Goal: Task Accomplishment & Management: Complete application form

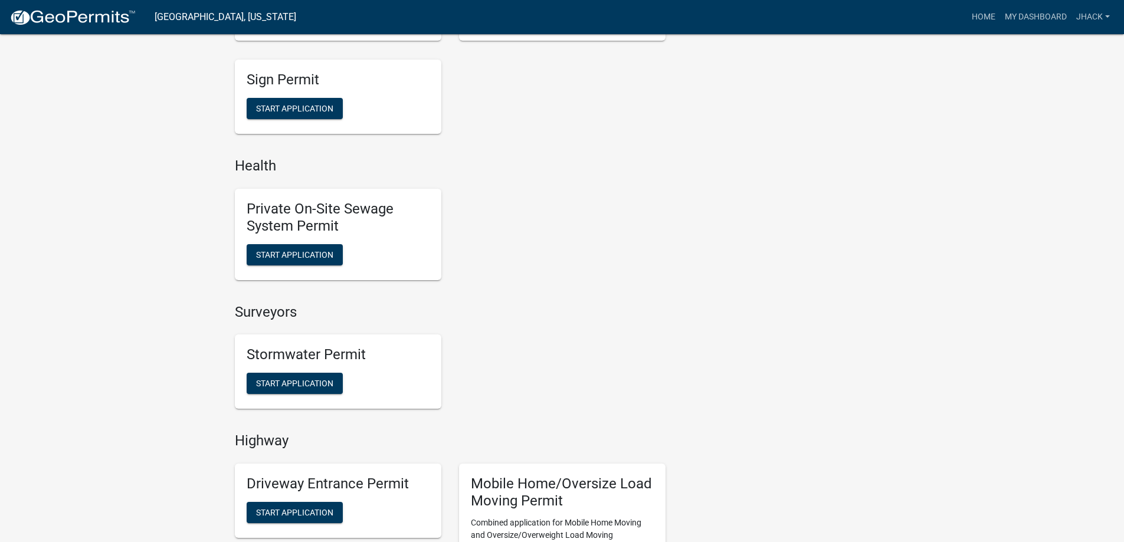
scroll to position [791, 0]
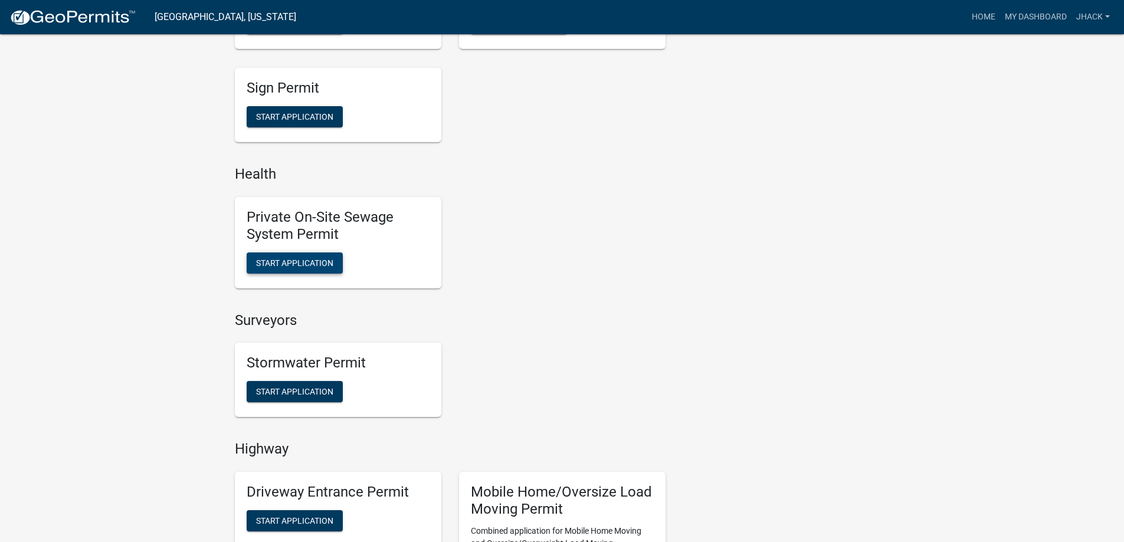
click at [316, 261] on span "Start Application" at bounding box center [294, 262] width 77 height 9
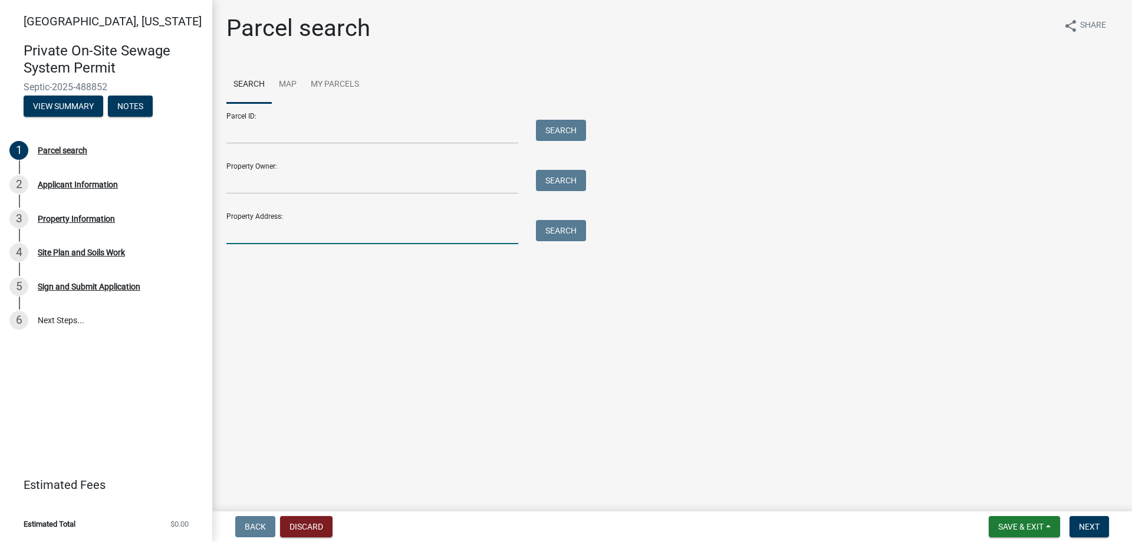
click at [267, 234] on input "Property Address:" at bounding box center [372, 232] width 292 height 24
type input "5440 S 600 W"
click at [554, 229] on button "Search" at bounding box center [561, 230] width 50 height 21
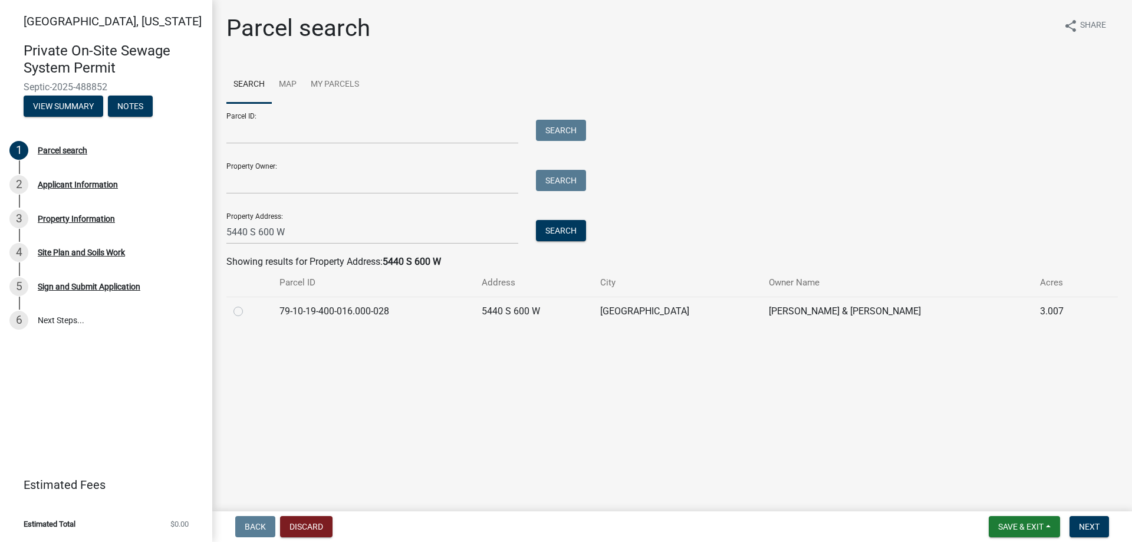
click at [248, 304] on label at bounding box center [248, 304] width 0 height 0
click at [248, 312] on input "radio" at bounding box center [252, 308] width 8 height 8
radio input "true"
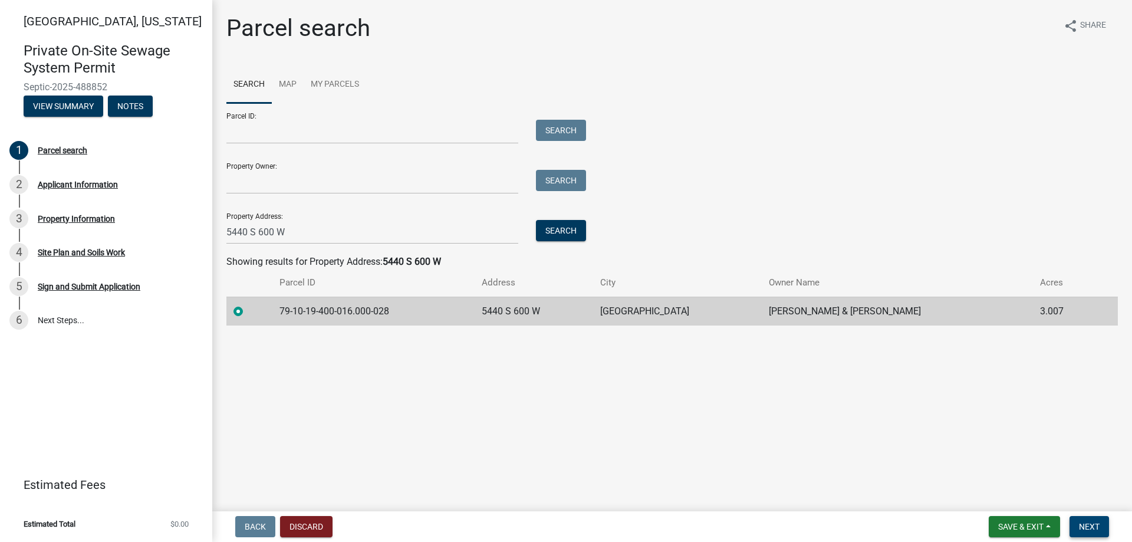
click at [1092, 525] on span "Next" at bounding box center [1089, 526] width 21 height 9
drag, startPoint x: 1092, startPoint y: 528, endPoint x: 1049, endPoint y: 423, distance: 112.9
click at [1049, 423] on wm-app "[GEOGRAPHIC_DATA], [US_STATE] Private On-Site Sewage System Permit Septic-2025-…" at bounding box center [566, 271] width 1132 height 542
click at [1088, 521] on button "Next" at bounding box center [1090, 526] width 40 height 21
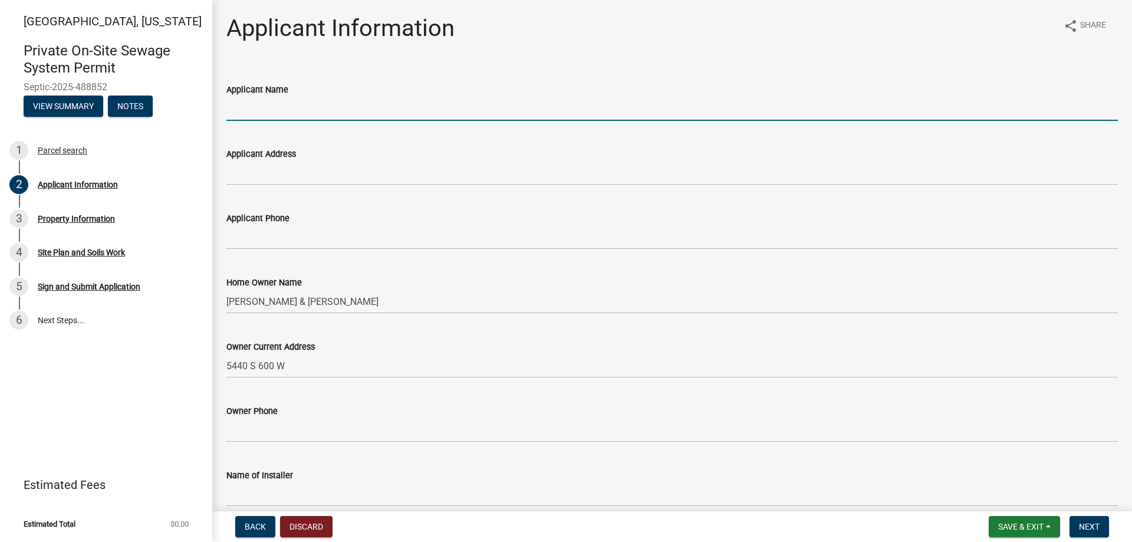
click at [255, 109] on input "Applicant Name" at bounding box center [672, 109] width 892 height 24
type input "[PERSON_NAME]"
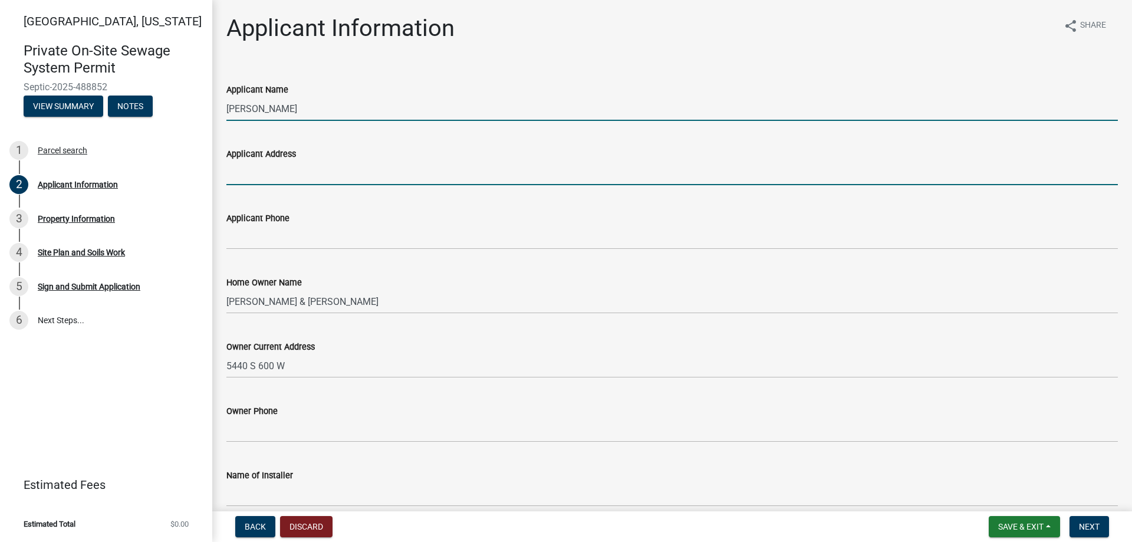
click at [292, 175] on input "Applicant Address" at bounding box center [672, 173] width 892 height 24
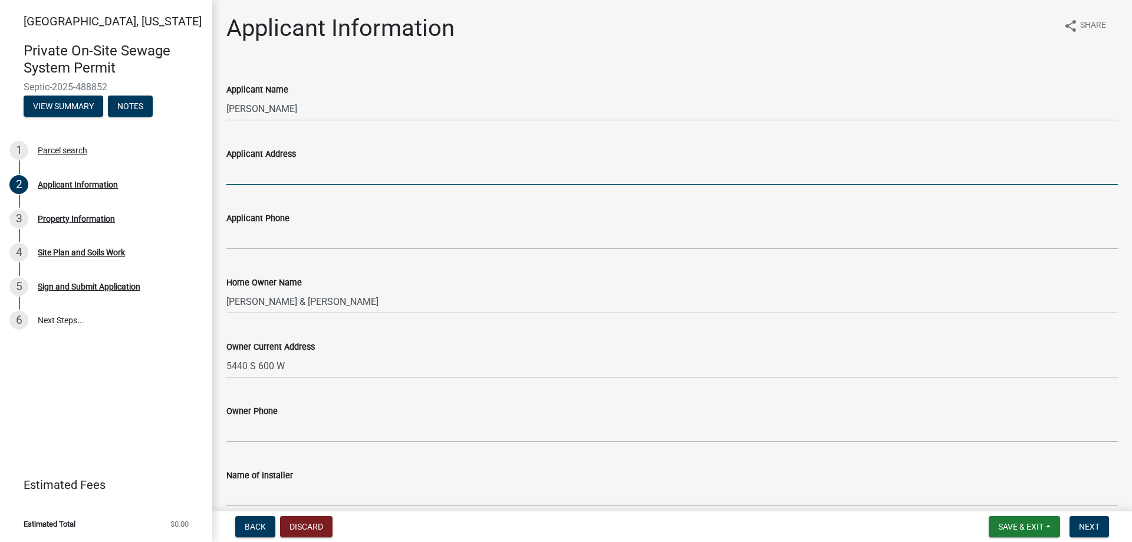
type input "6204 S 150 W"
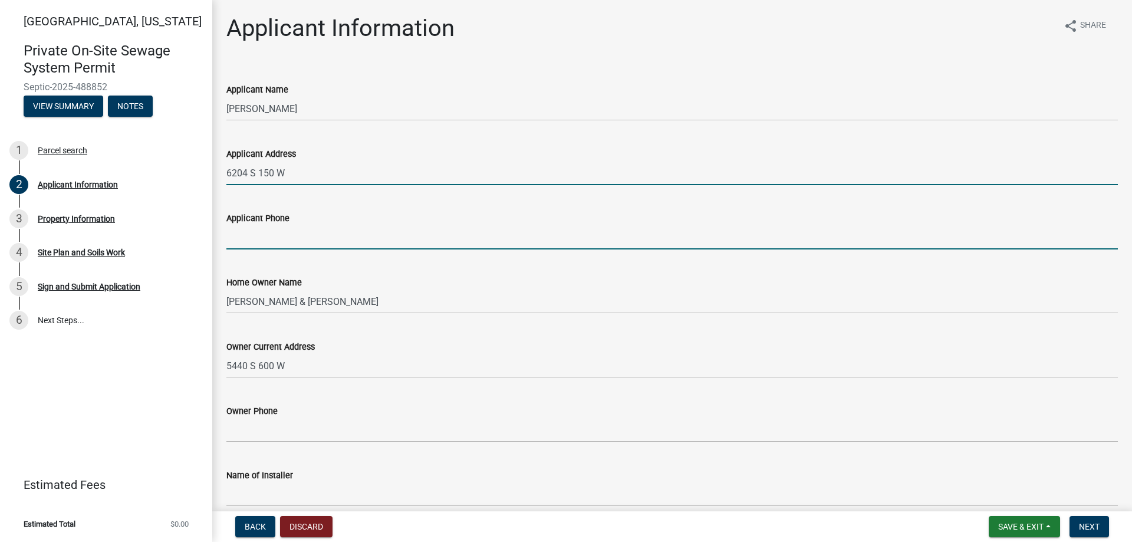
type input "7654917795"
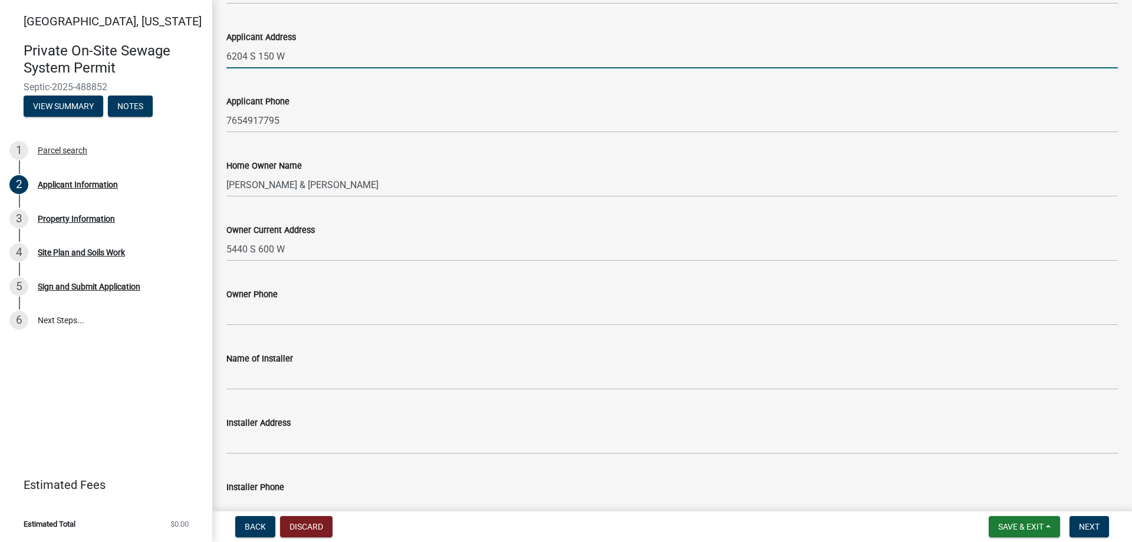
scroll to position [118, 0]
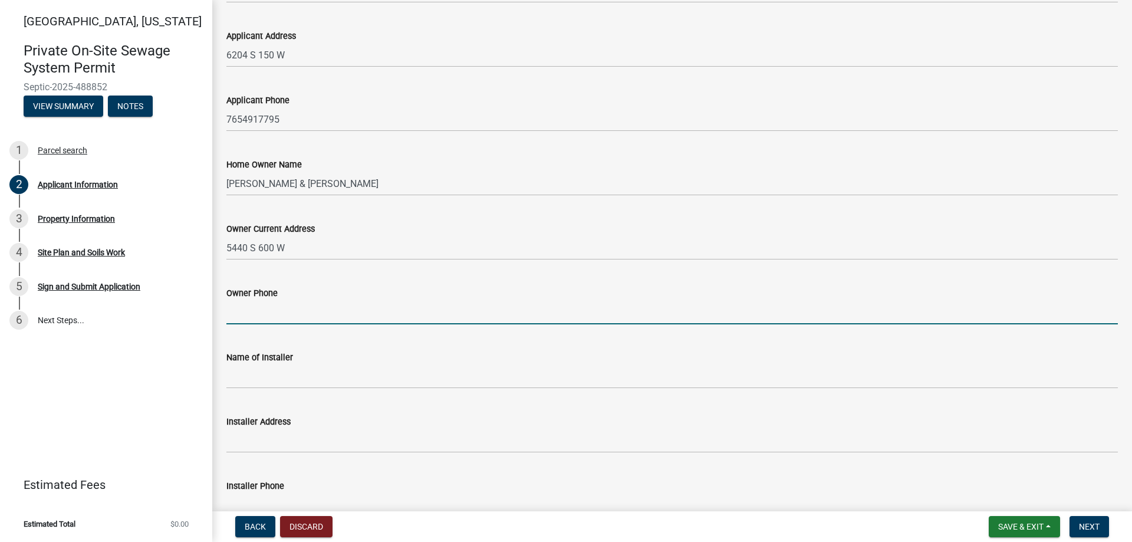
click at [245, 317] on input "Owner Phone" at bounding box center [672, 312] width 892 height 24
type input "[PHONE_NUMBER]"
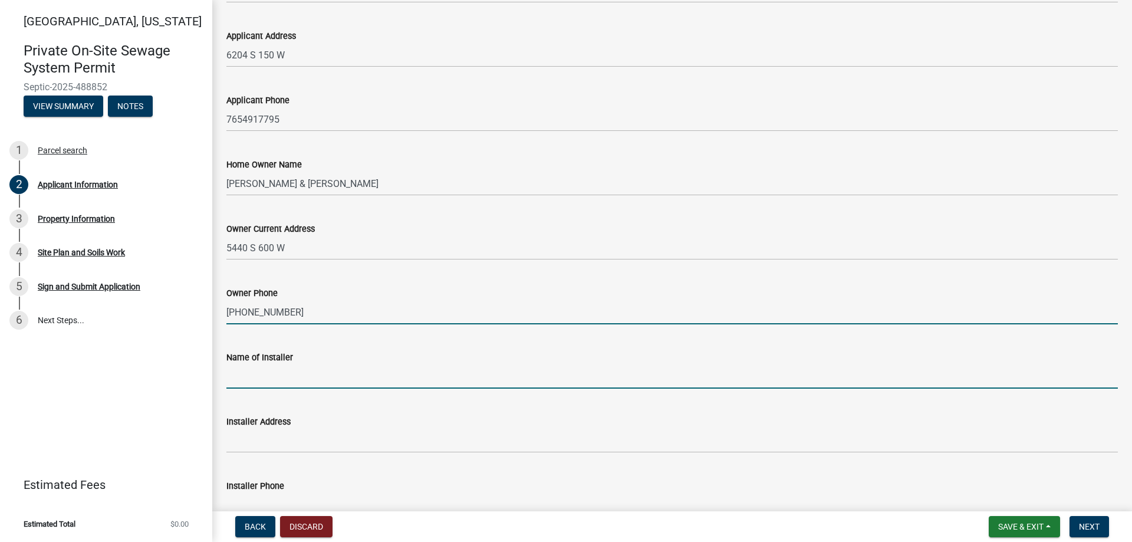
click at [265, 384] on input "Name of Installer" at bounding box center [672, 377] width 892 height 24
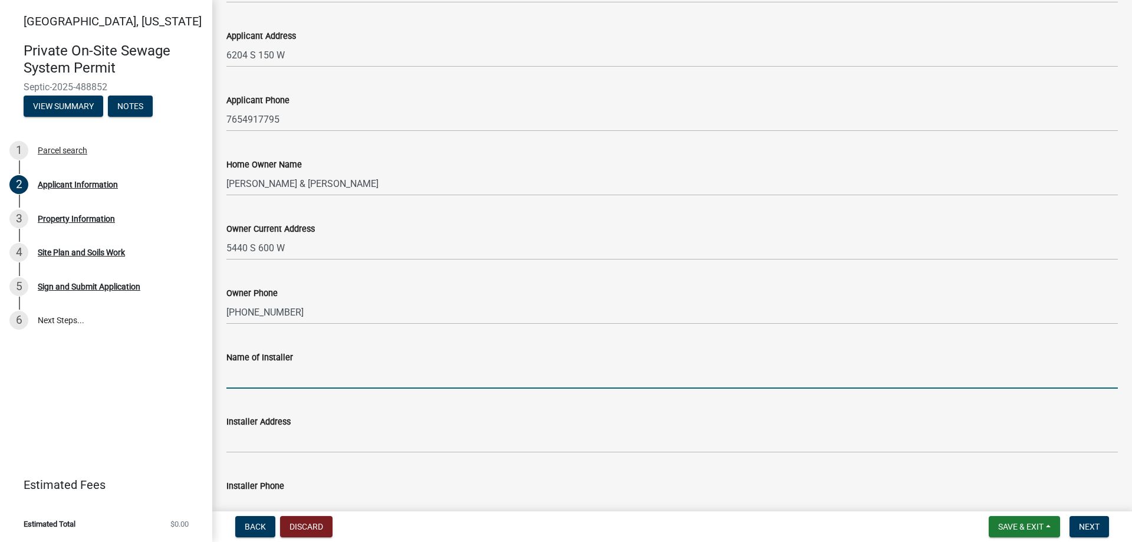
type input "Hack Excavating Inc."
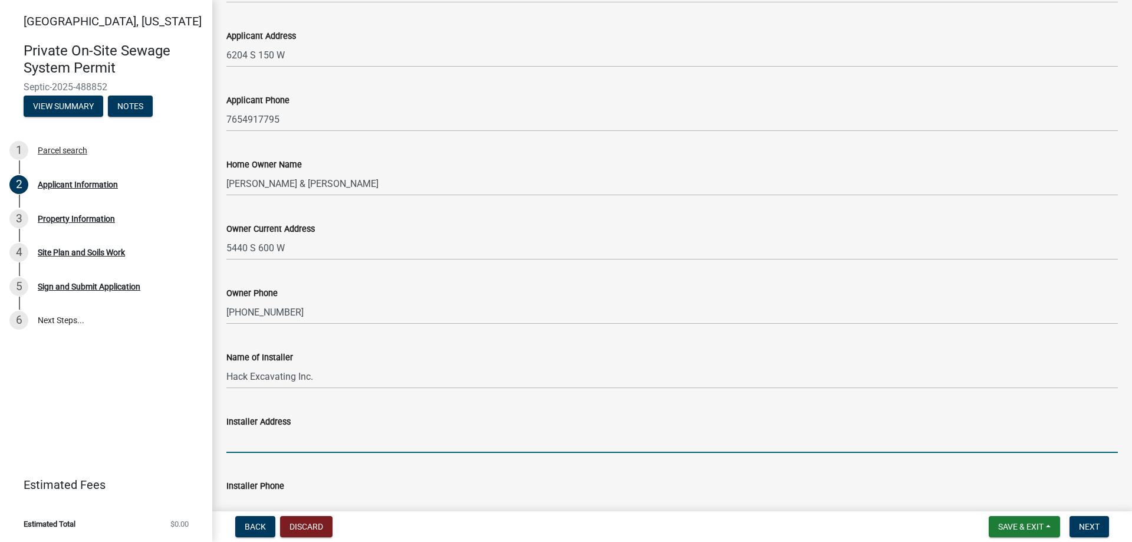
click at [268, 441] on input "Installer Address" at bounding box center [672, 441] width 892 height 24
type input "3700 S 175 W"
type input "7654917795"
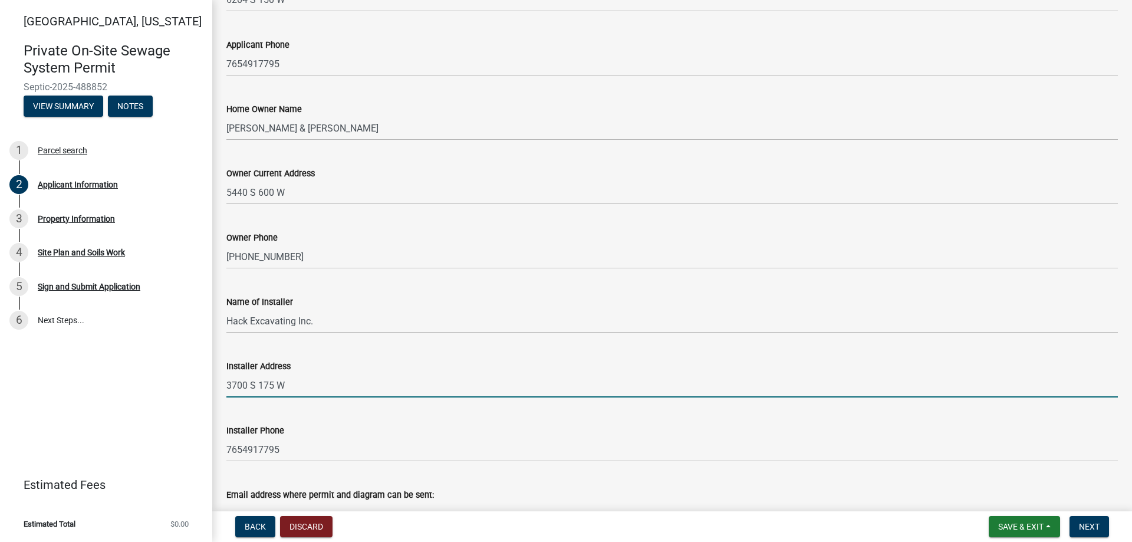
scroll to position [248, 0]
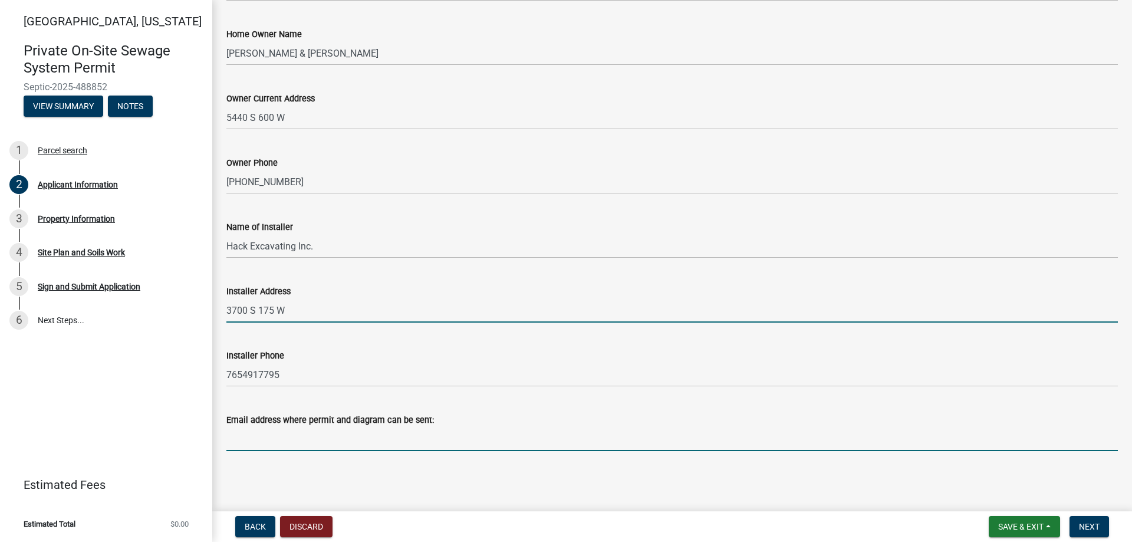
click at [333, 432] on input "Email address where permit and diagram can be sent:" at bounding box center [672, 439] width 892 height 24
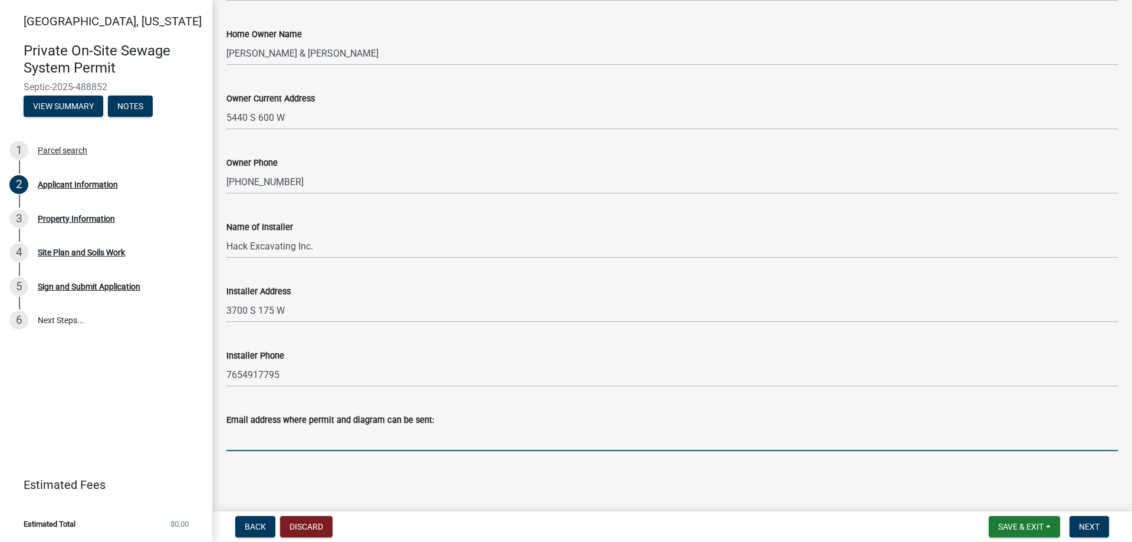
type input "[EMAIL_ADDRESS][DOMAIN_NAME]"
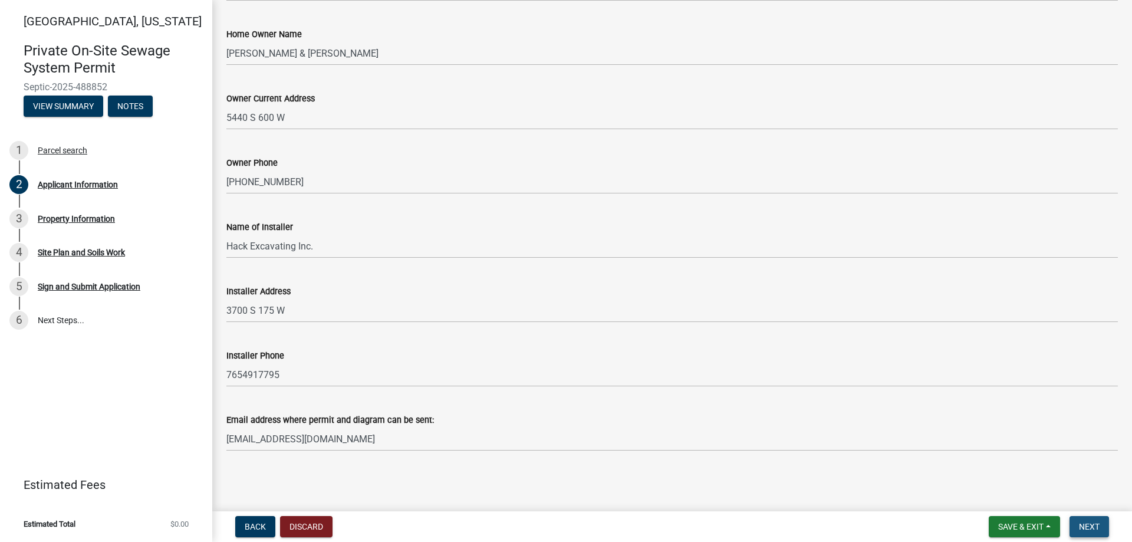
click at [1088, 522] on span "Next" at bounding box center [1089, 526] width 21 height 9
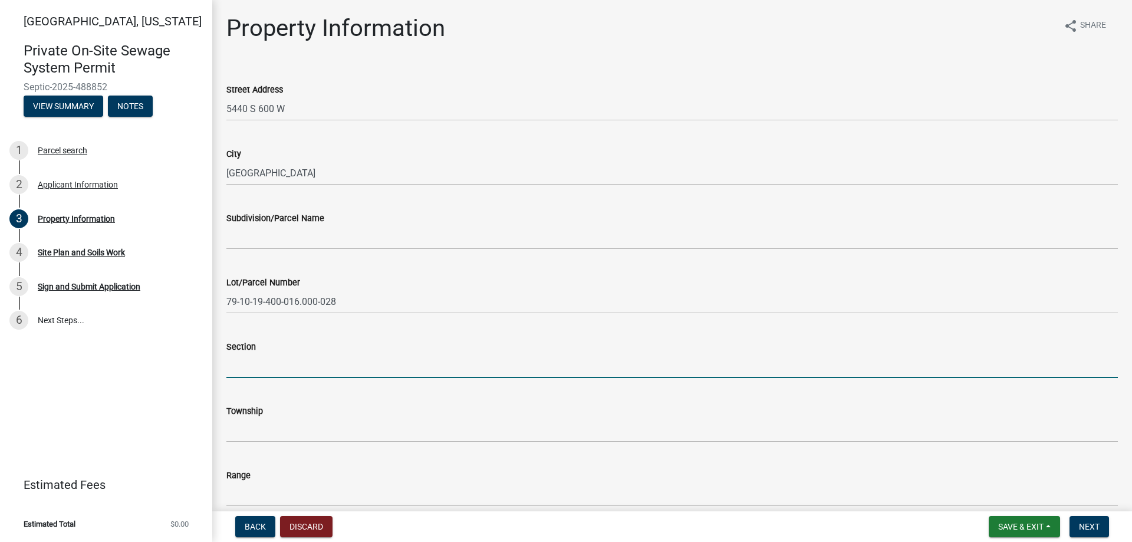
click at [251, 360] on input "Section" at bounding box center [672, 366] width 892 height 24
type input "19"
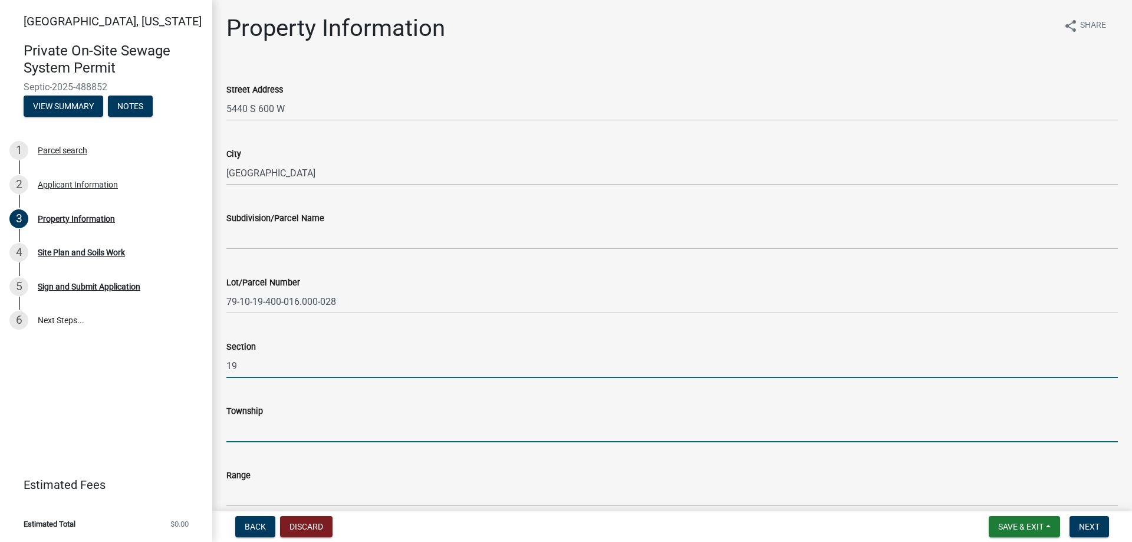
click at [244, 436] on input "Township" at bounding box center [672, 430] width 892 height 24
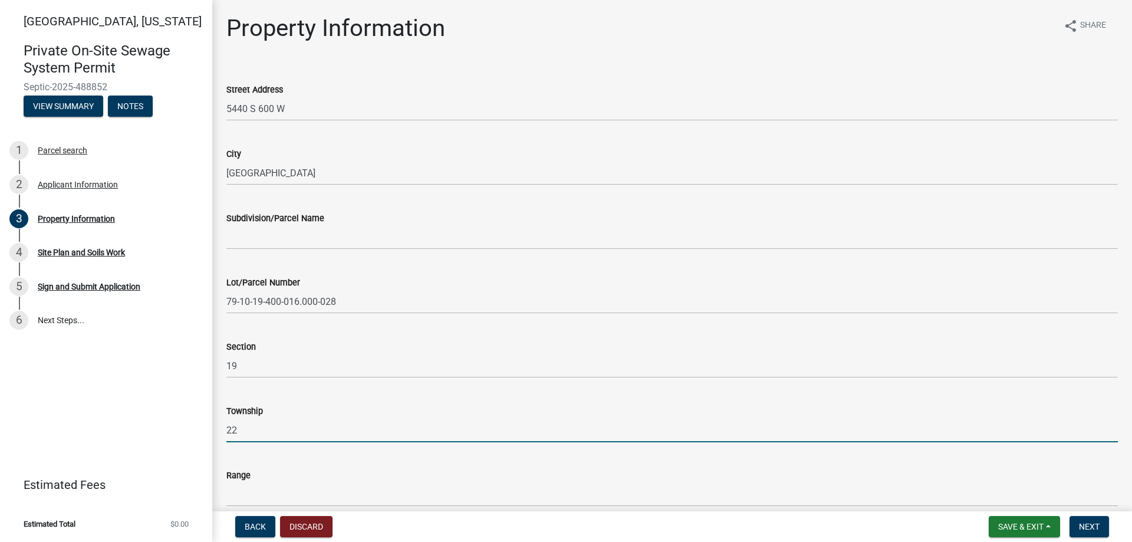
type input "22"
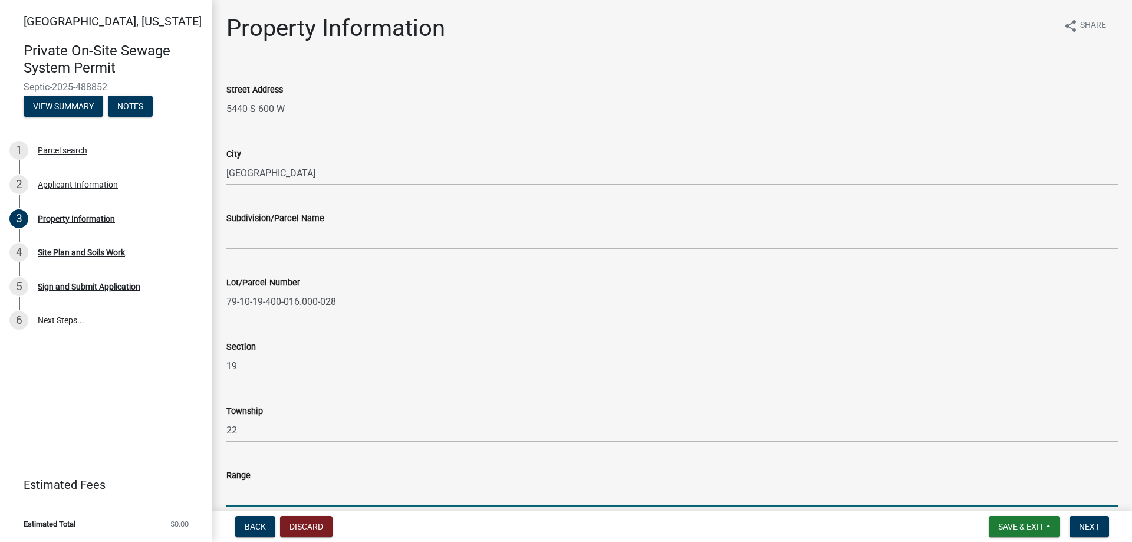
click at [241, 491] on input "Range" at bounding box center [672, 494] width 892 height 24
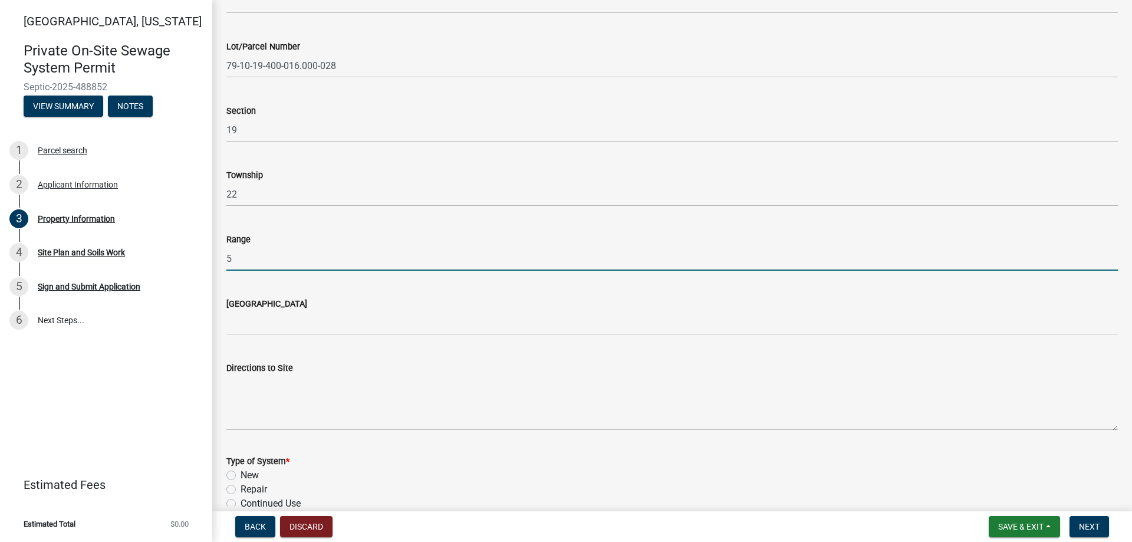
type input "5"
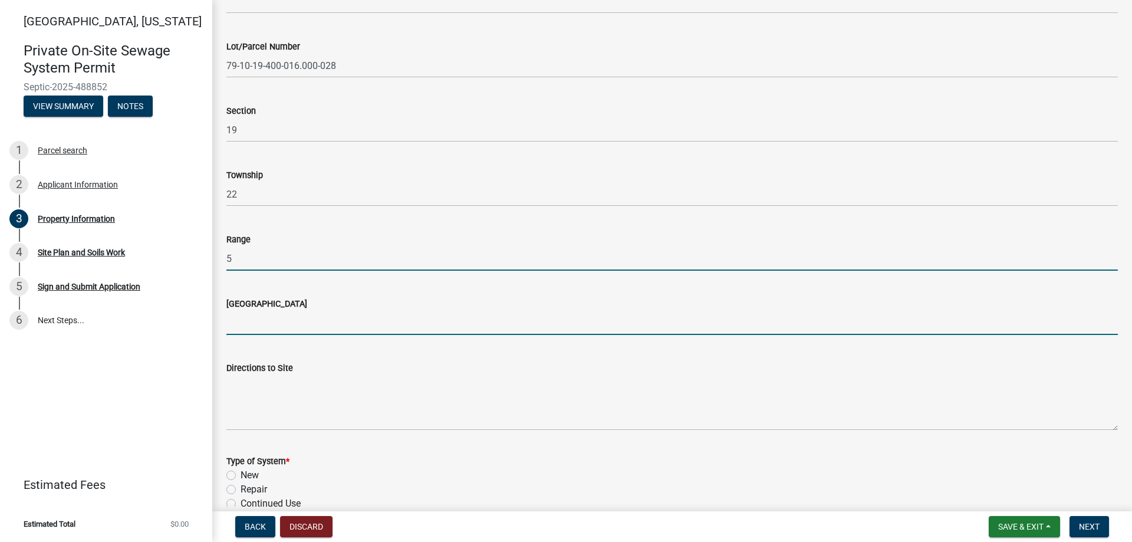
click at [295, 327] on input "[GEOGRAPHIC_DATA]" at bounding box center [672, 323] width 892 height 24
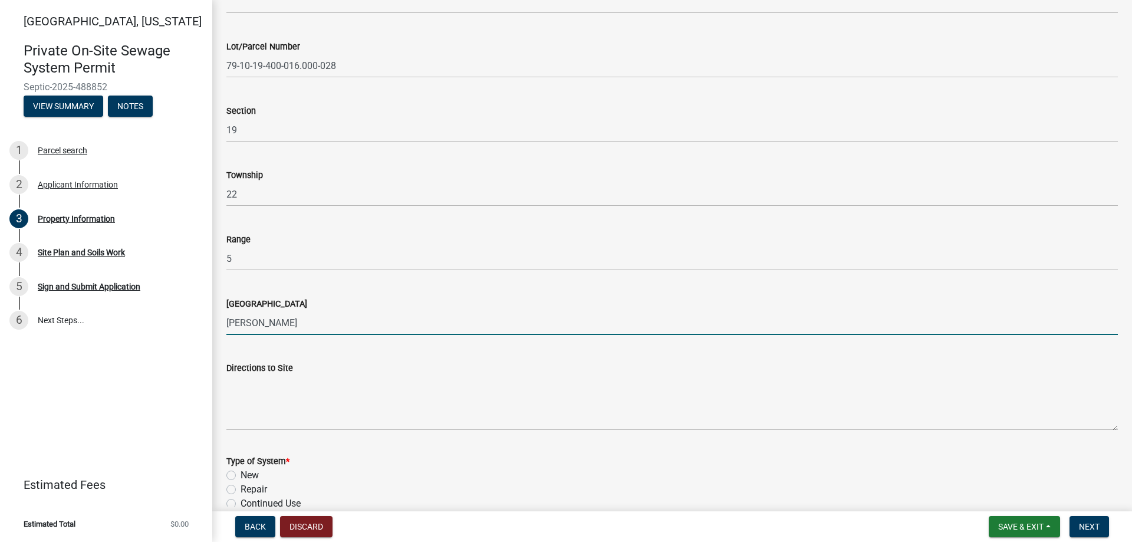
type input "[PERSON_NAME]"
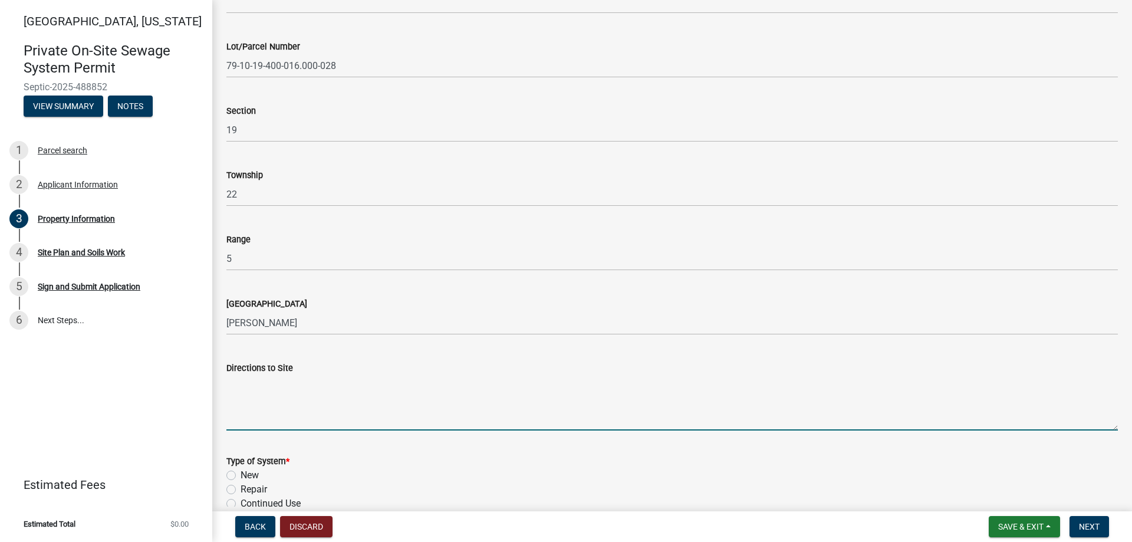
click at [248, 393] on textarea "Directions to Site" at bounding box center [672, 402] width 892 height 55
click at [669, 388] on textarea "Take SR 25 towards [GEOGRAPHIC_DATA] then south on 575 W Then west on 500 S the…" at bounding box center [672, 402] width 892 height 55
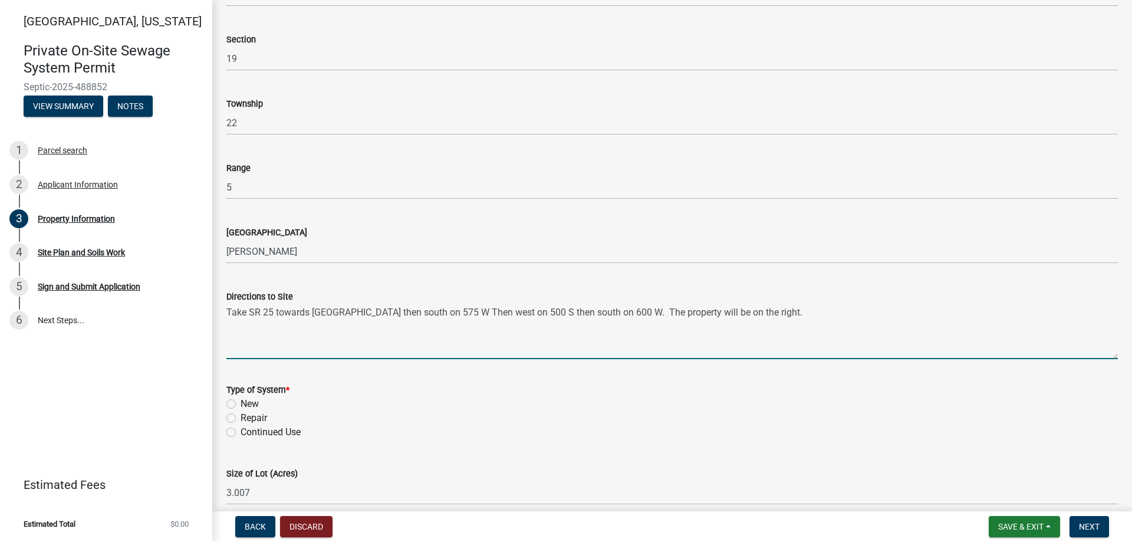
scroll to position [413, 0]
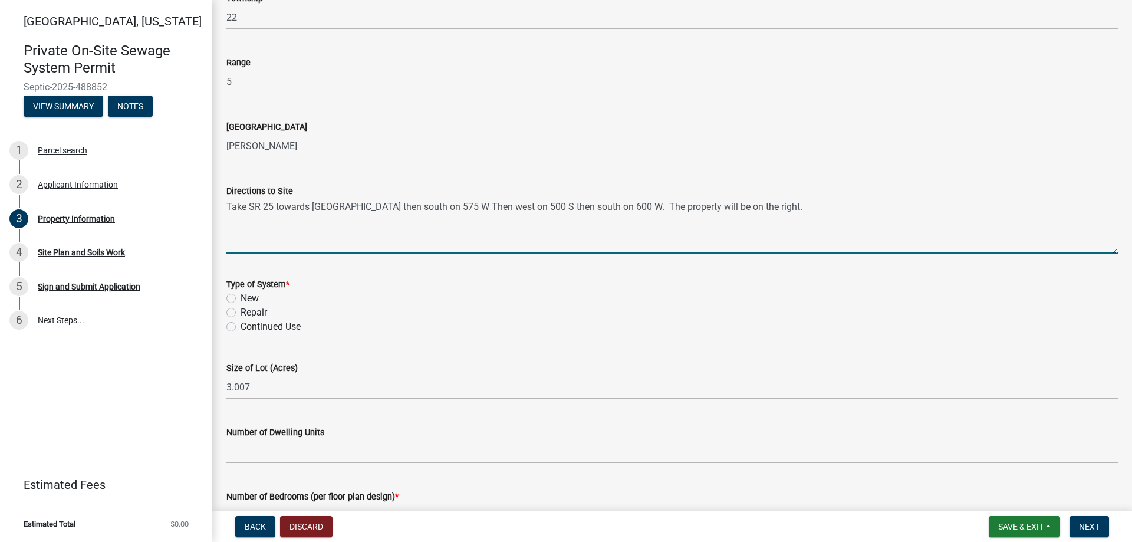
type textarea "Take SR 25 towards [GEOGRAPHIC_DATA] then south on 575 W Then west on 500 S the…"
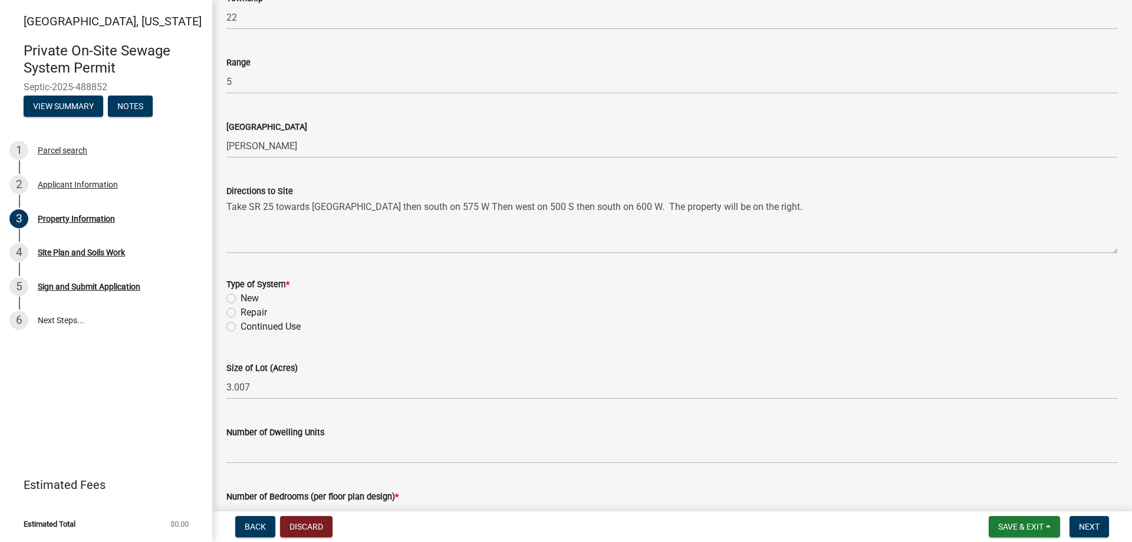
click at [226, 313] on div "Type of System * New Repair Continued Use" at bounding box center [672, 298] width 909 height 71
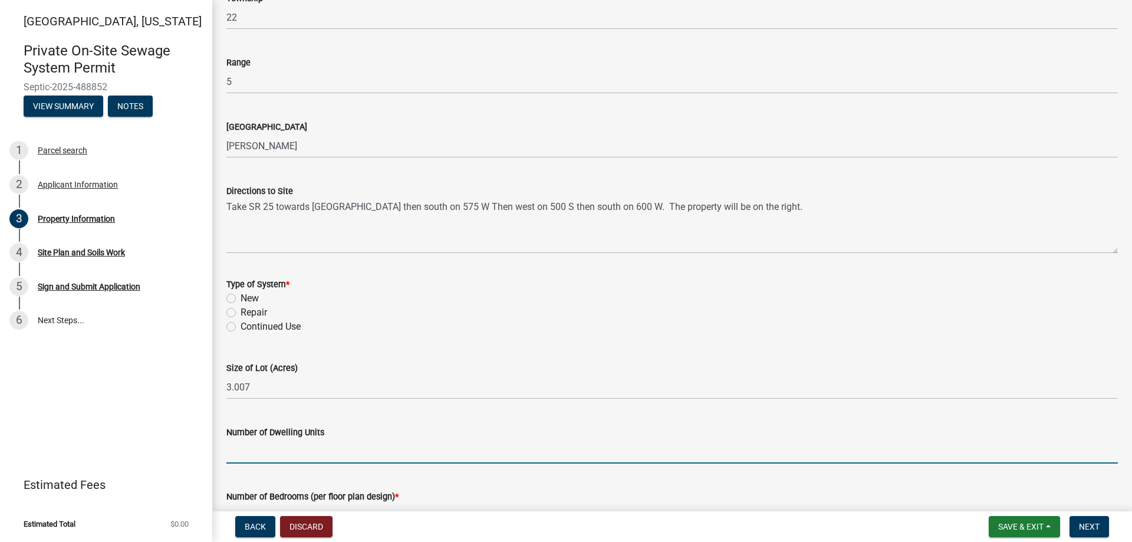
click at [255, 446] on input "Number of Dwelling Units" at bounding box center [672, 451] width 892 height 24
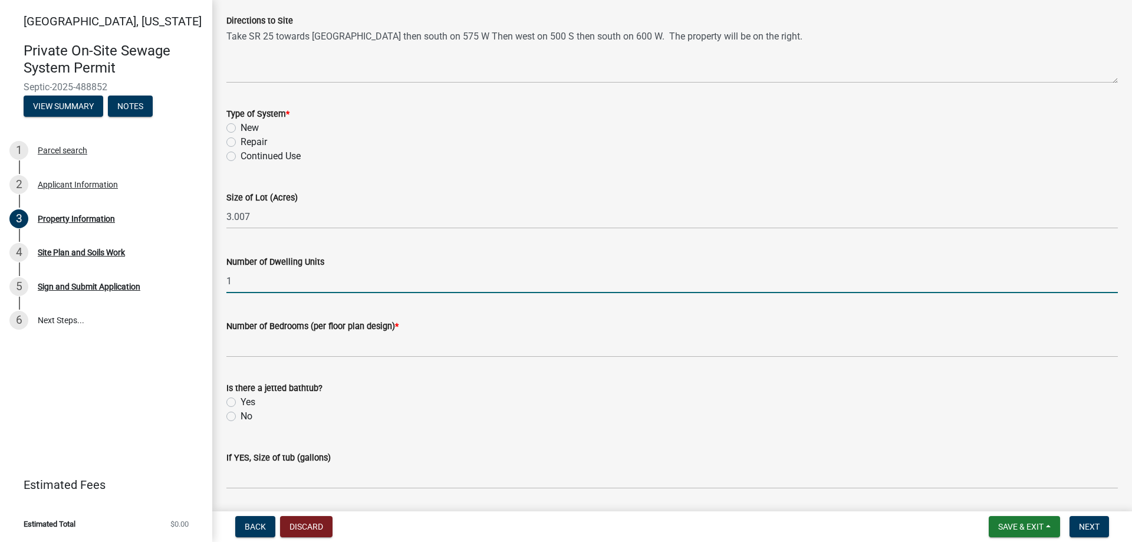
scroll to position [590, 0]
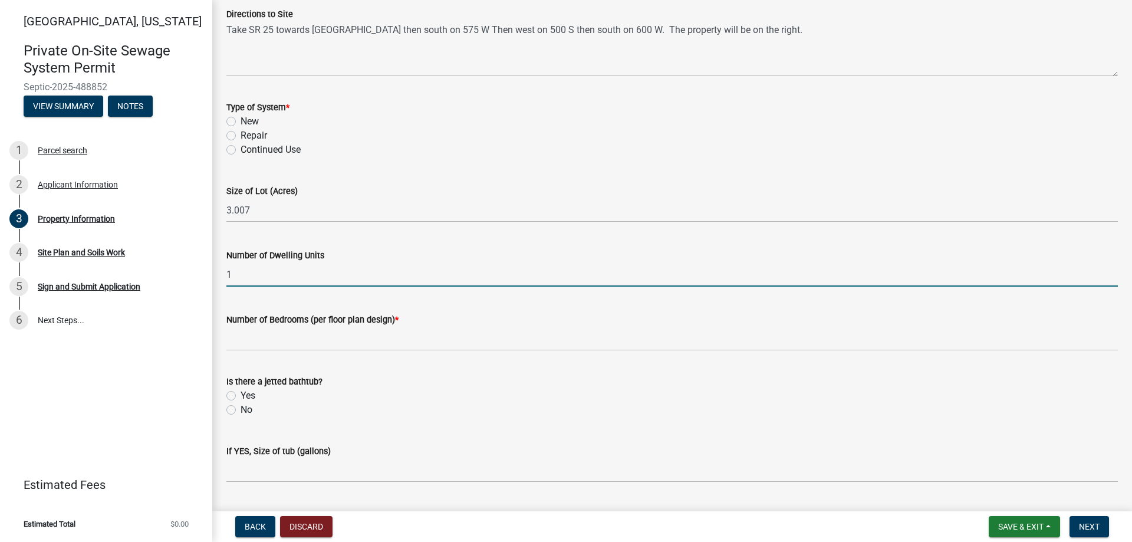
type input "1"
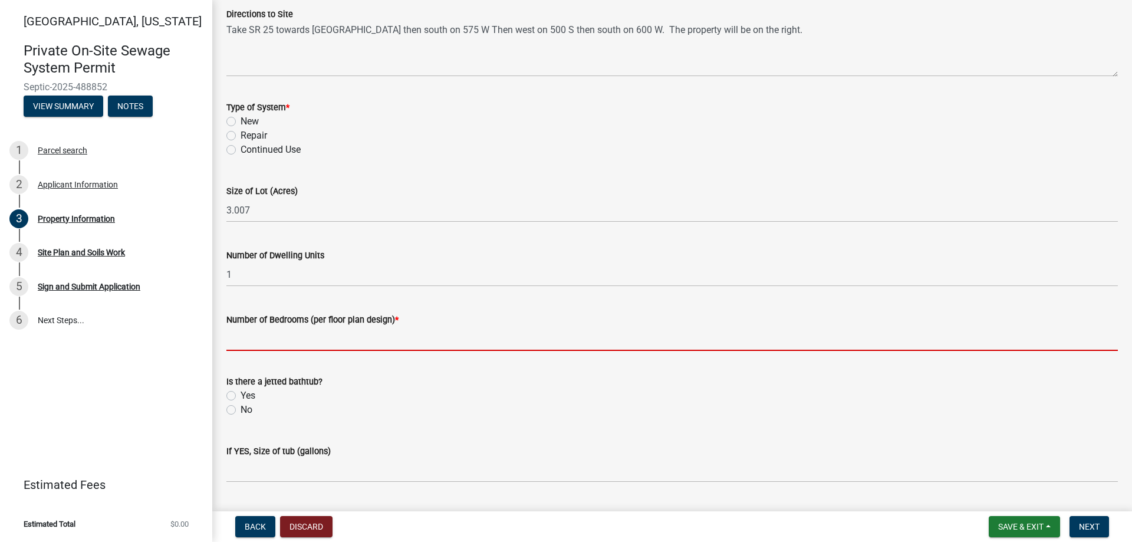
click at [263, 343] on input "Number of Bedrooms (per floor plan design) *" at bounding box center [672, 339] width 892 height 24
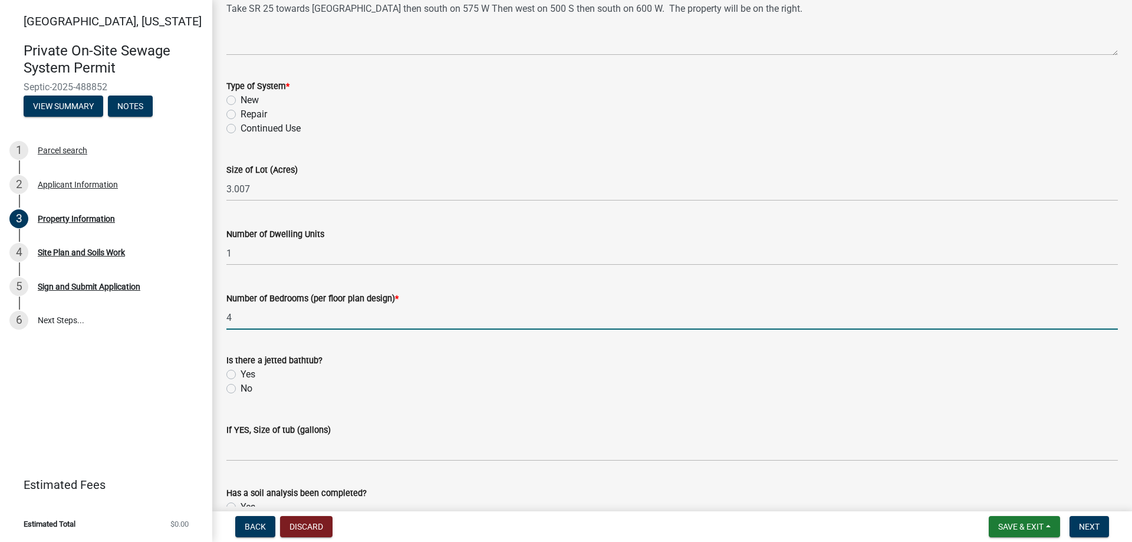
scroll to position [649, 0]
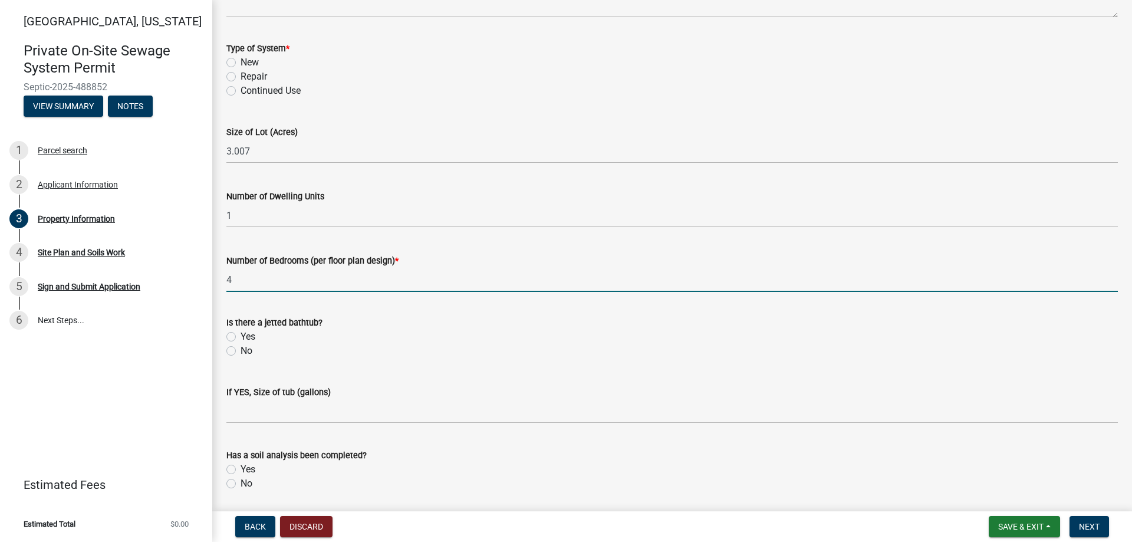
type input "4"
click at [241, 353] on label "No" at bounding box center [247, 351] width 12 height 14
click at [241, 352] on input "No" at bounding box center [245, 348] width 8 height 8
radio input "true"
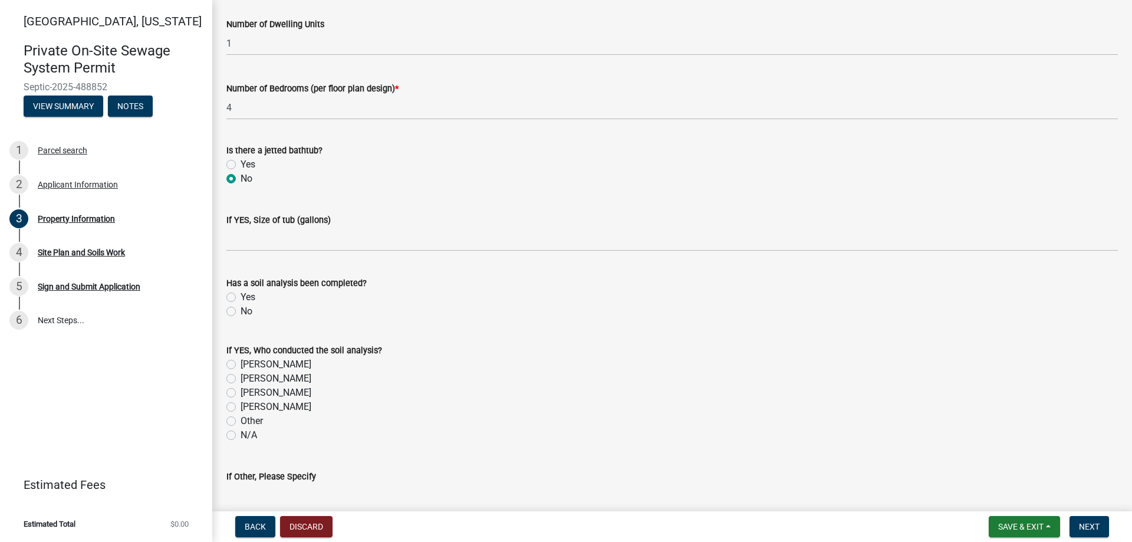
scroll to position [826, 0]
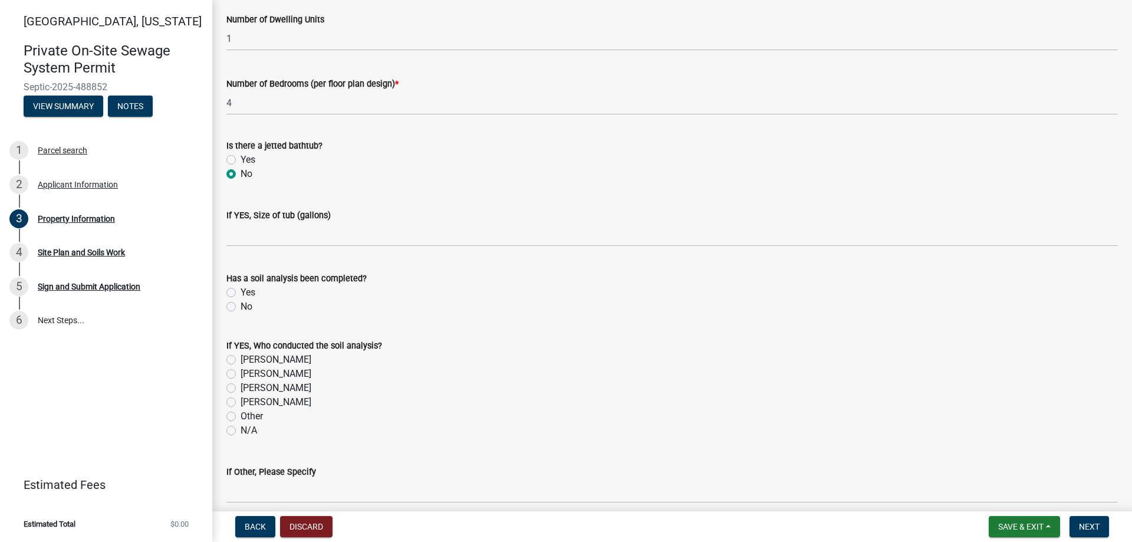
click at [241, 291] on label "Yes" at bounding box center [248, 292] width 15 height 14
click at [241, 291] on input "Yes" at bounding box center [245, 289] width 8 height 8
radio input "true"
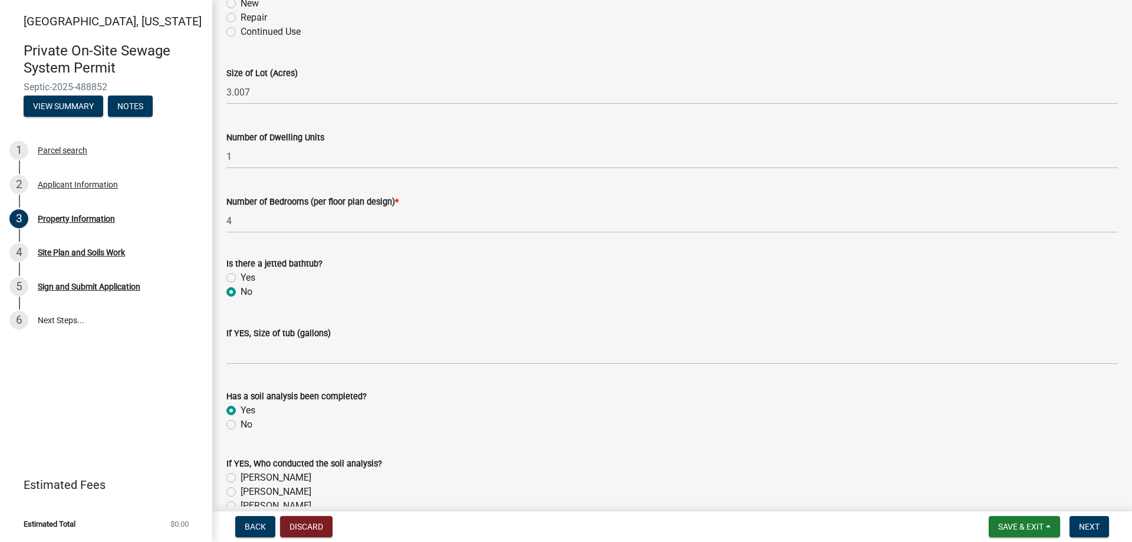
scroll to position [944, 0]
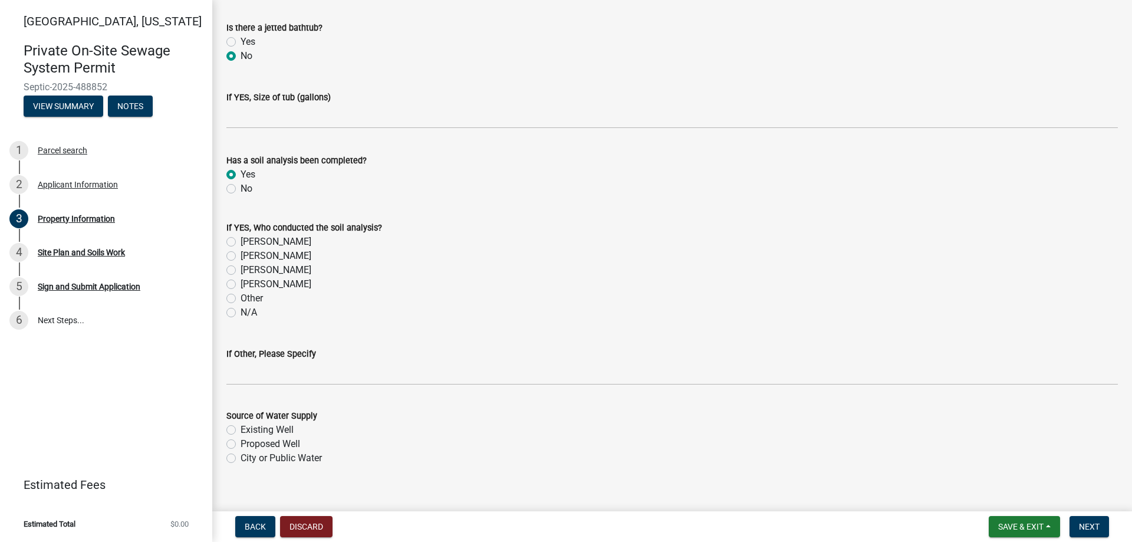
click at [241, 298] on label "Other" at bounding box center [252, 298] width 22 height 14
click at [241, 298] on input "Other" at bounding box center [245, 295] width 8 height 8
radio input "true"
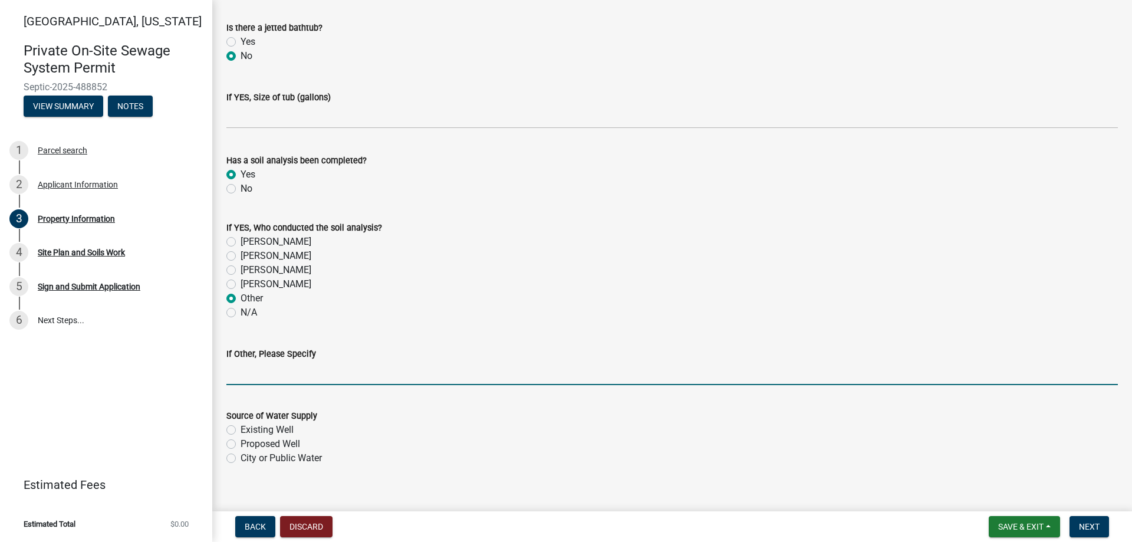
click at [264, 373] on input "If Other, Please Specify" at bounding box center [672, 373] width 892 height 24
type input "[PERSON_NAME]"
click at [241, 429] on label "Existing Well" at bounding box center [267, 430] width 53 height 14
click at [241, 429] on input "Existing Well" at bounding box center [245, 427] width 8 height 8
radio input "true"
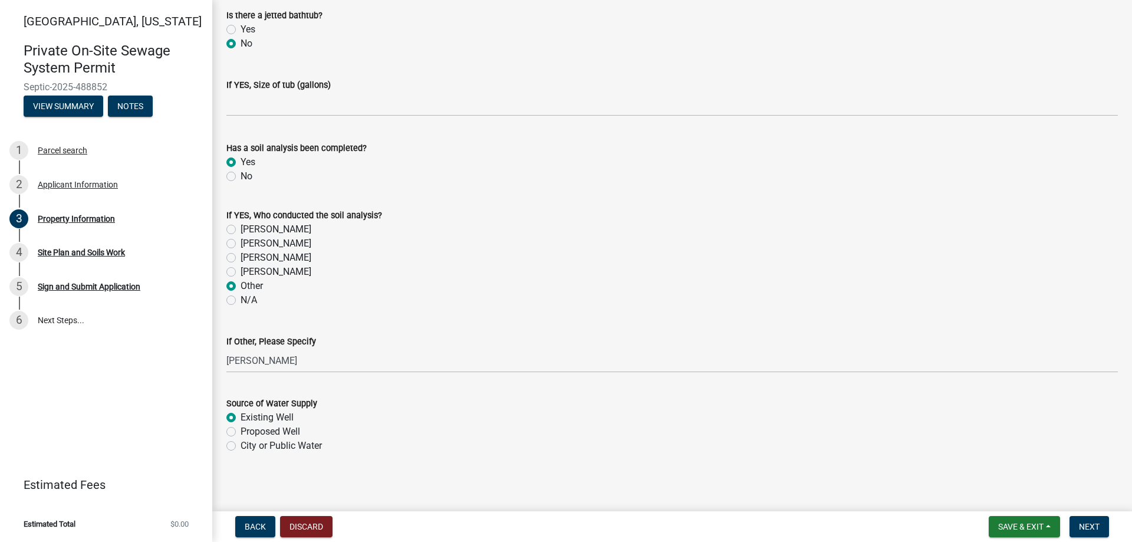
scroll to position [959, 0]
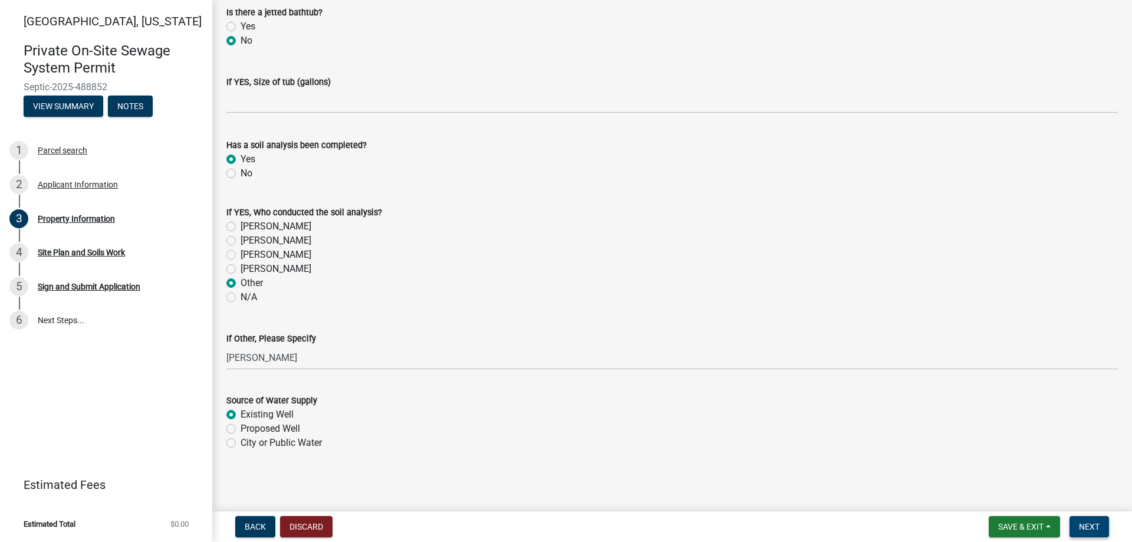
click at [1094, 521] on button "Next" at bounding box center [1090, 526] width 40 height 21
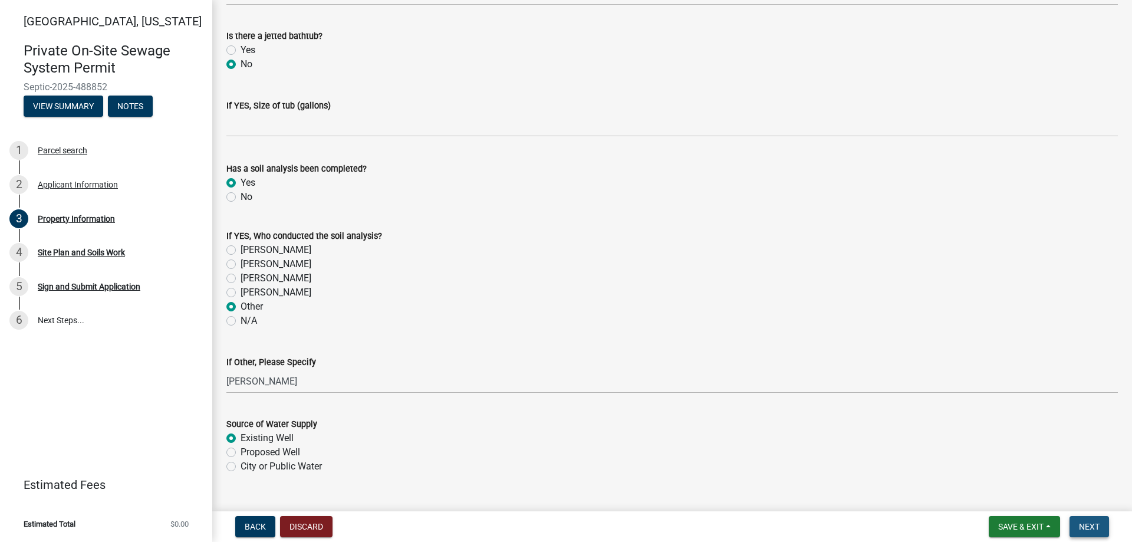
scroll to position [983, 0]
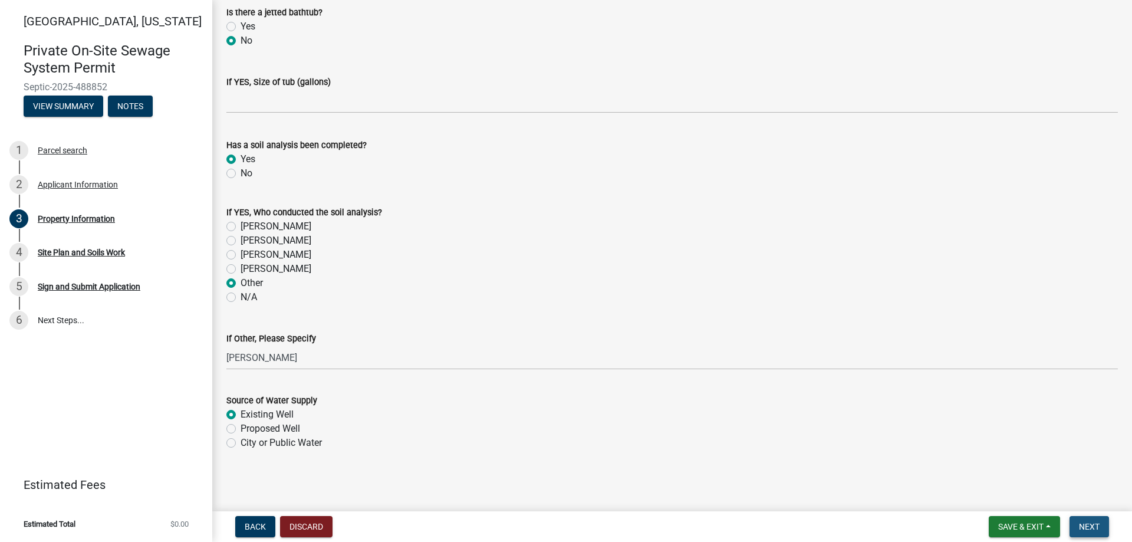
click at [1094, 523] on span "Next" at bounding box center [1089, 526] width 21 height 9
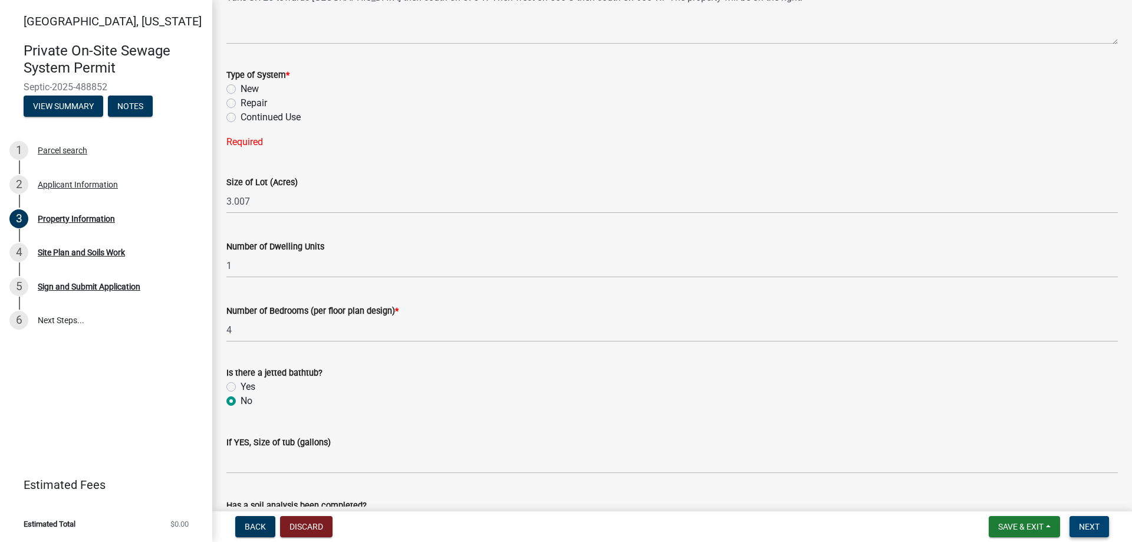
scroll to position [520, 0]
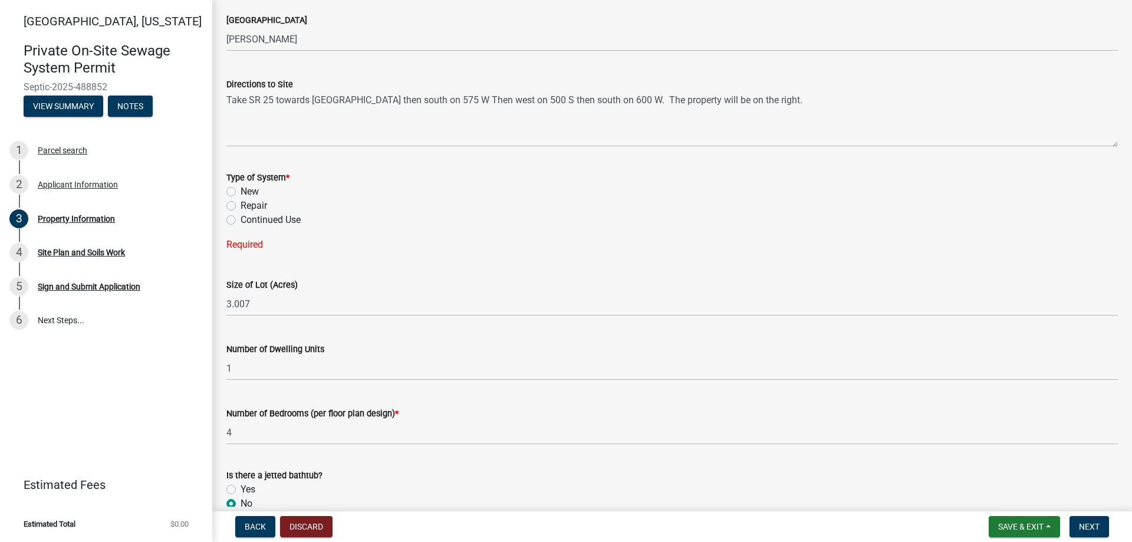
click at [241, 206] on label "Repair" at bounding box center [254, 206] width 27 height 14
click at [241, 206] on input "Repair" at bounding box center [245, 203] width 8 height 8
radio input "true"
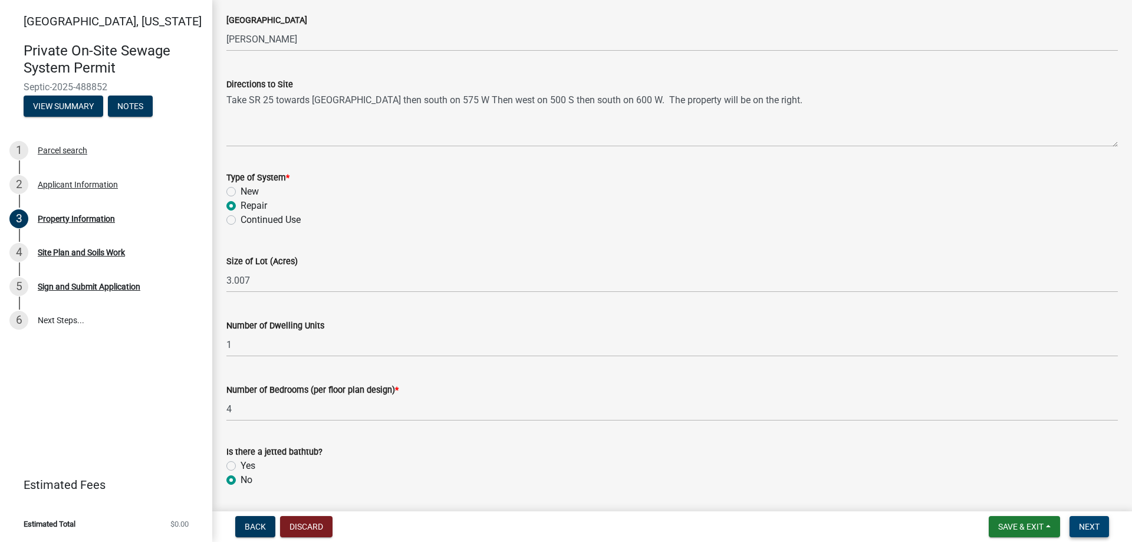
click at [1092, 526] on span "Next" at bounding box center [1089, 526] width 21 height 9
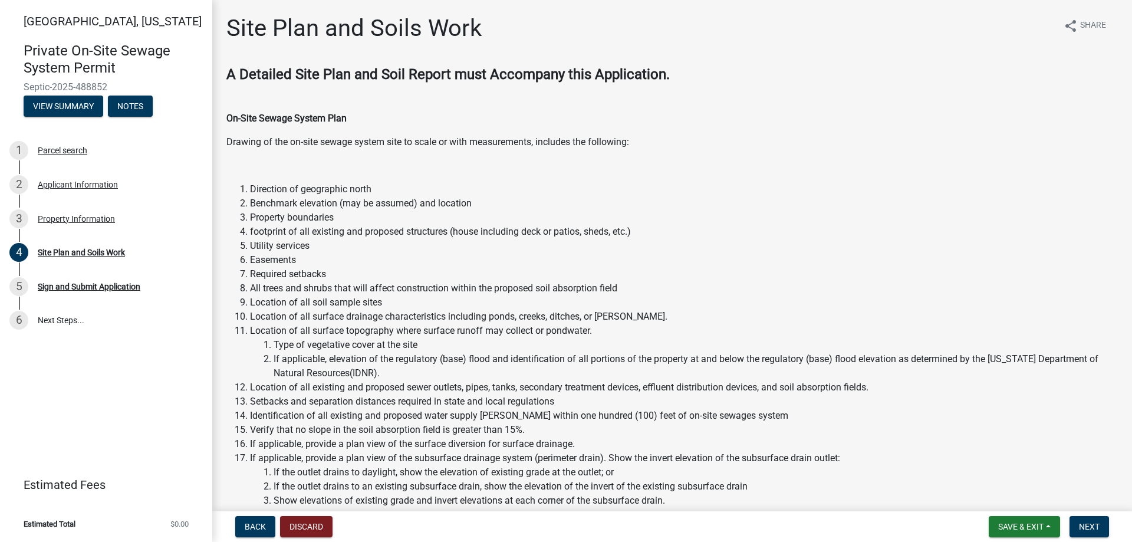
scroll to position [295, 0]
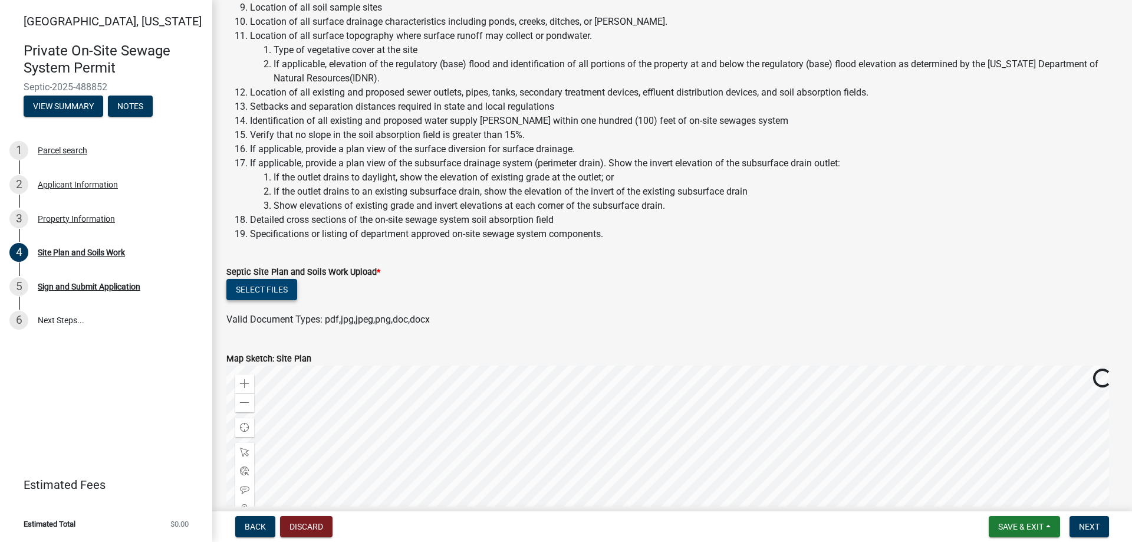
click at [259, 285] on button "Select files" at bounding box center [261, 289] width 71 height 21
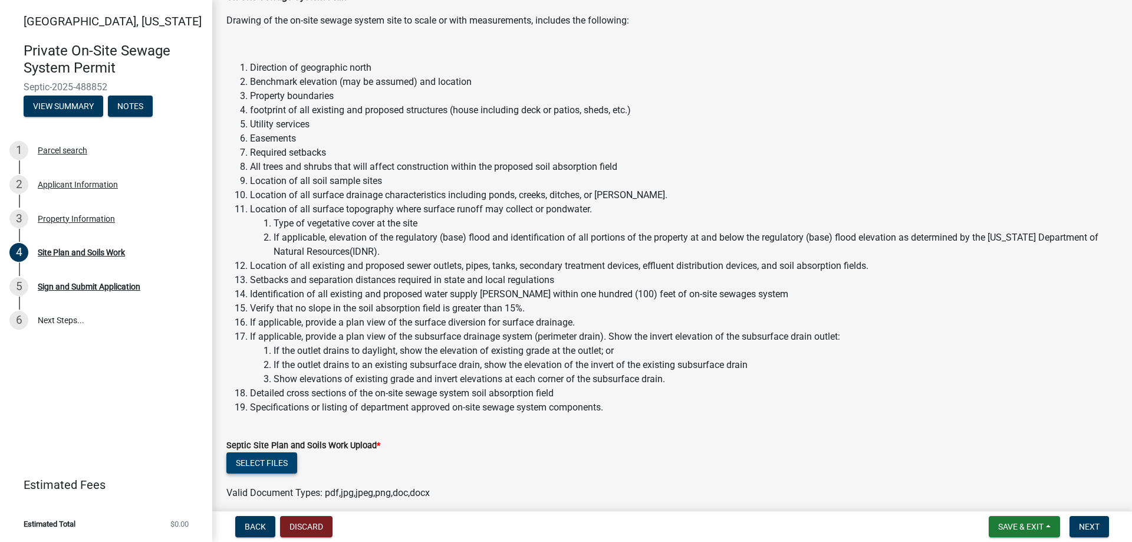
scroll to position [118, 0]
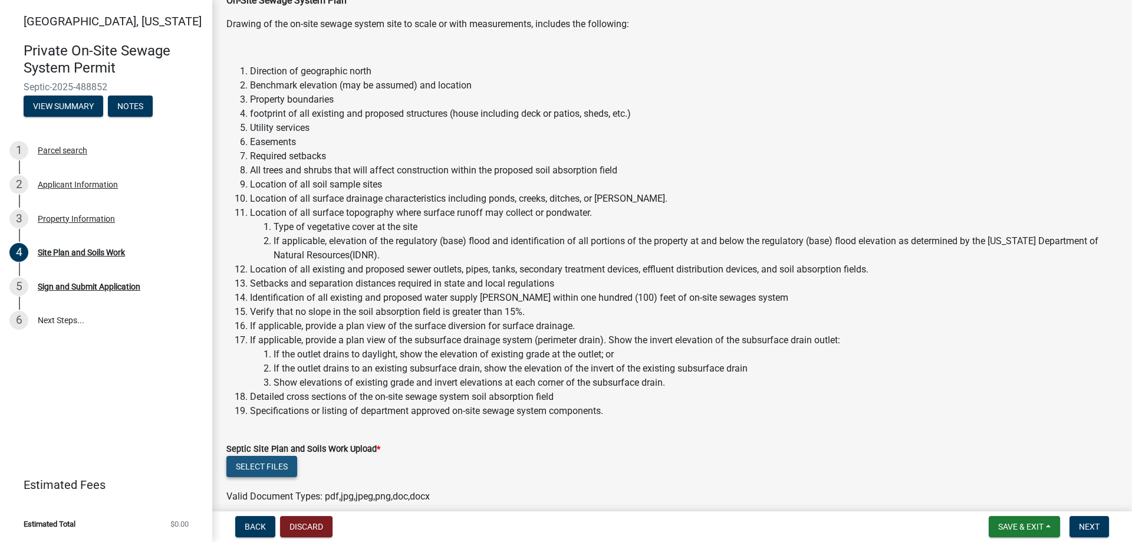
click at [264, 463] on button "Select files" at bounding box center [261, 466] width 71 height 21
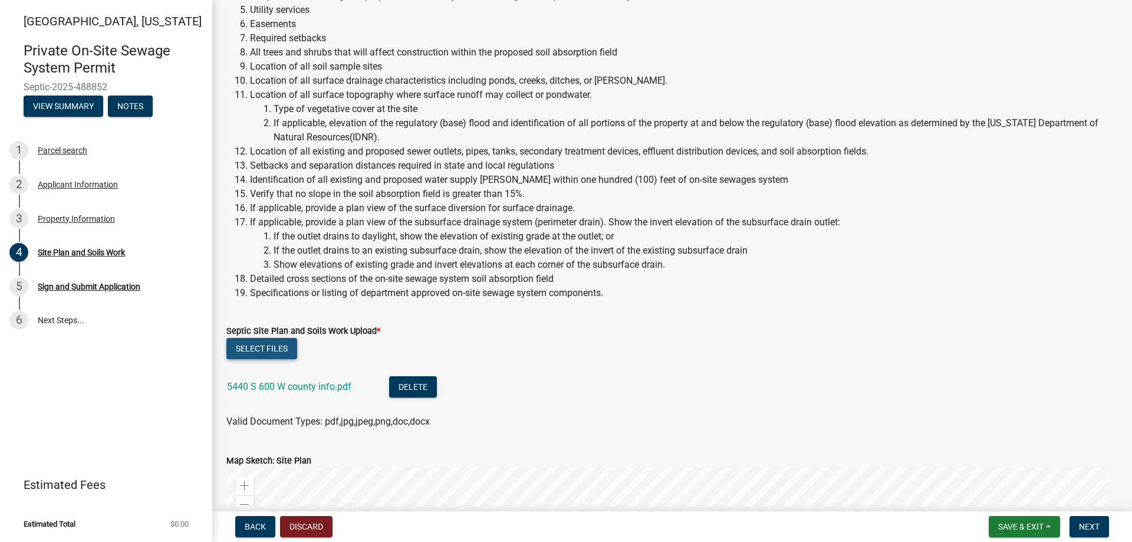
click at [252, 345] on button "Select files" at bounding box center [261, 348] width 71 height 21
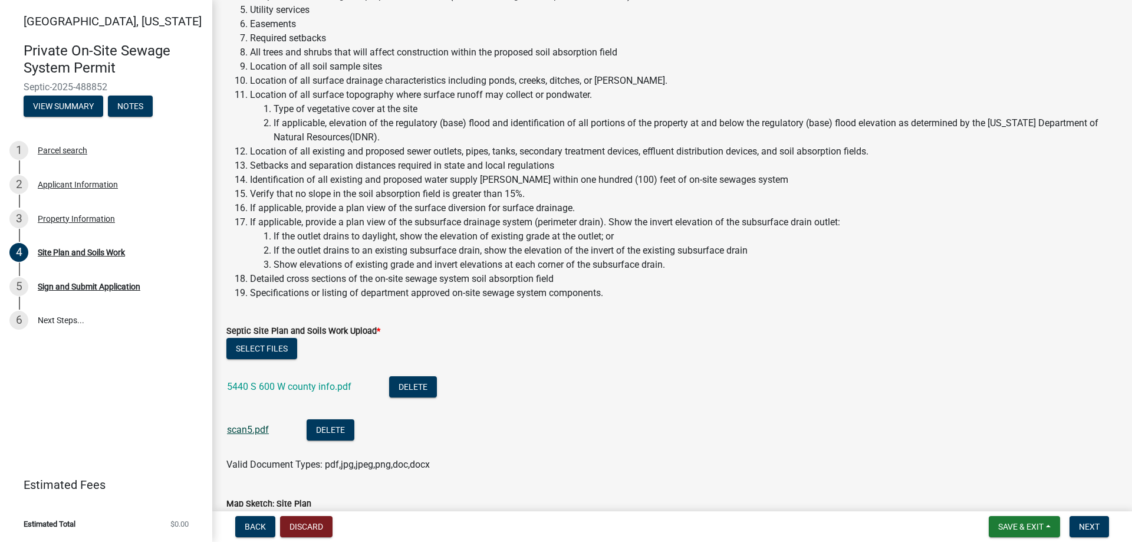
click at [247, 431] on link "scan5.pdf" at bounding box center [248, 429] width 42 height 11
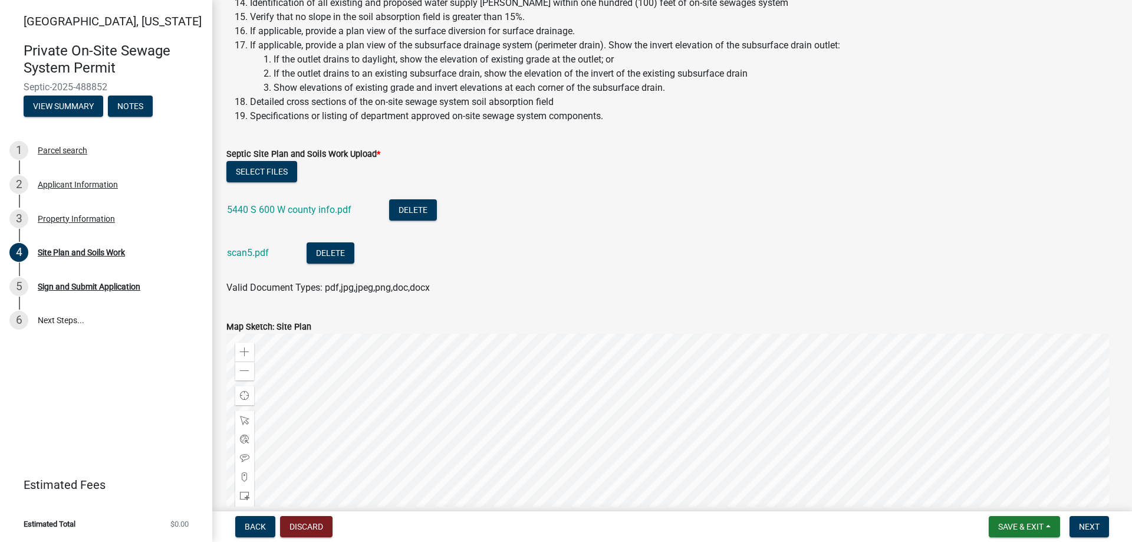
scroll to position [592, 0]
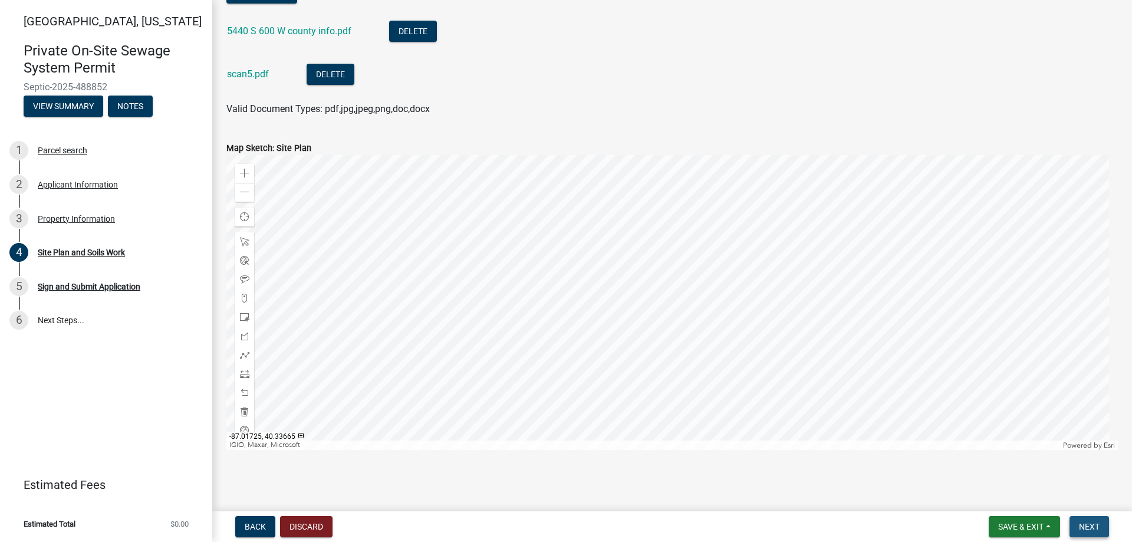
click at [1083, 524] on span "Next" at bounding box center [1089, 526] width 21 height 9
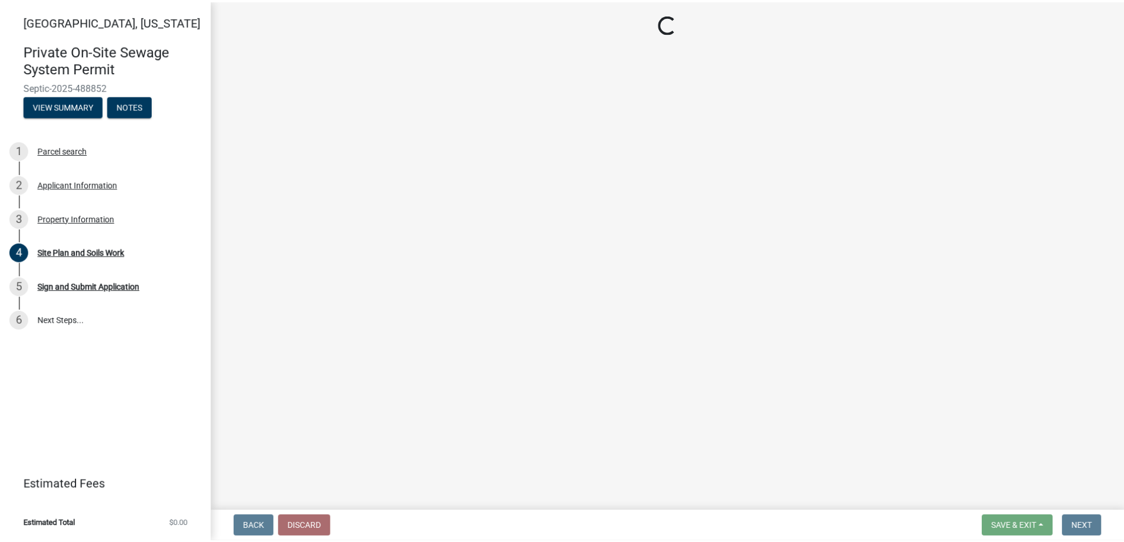
scroll to position [0, 0]
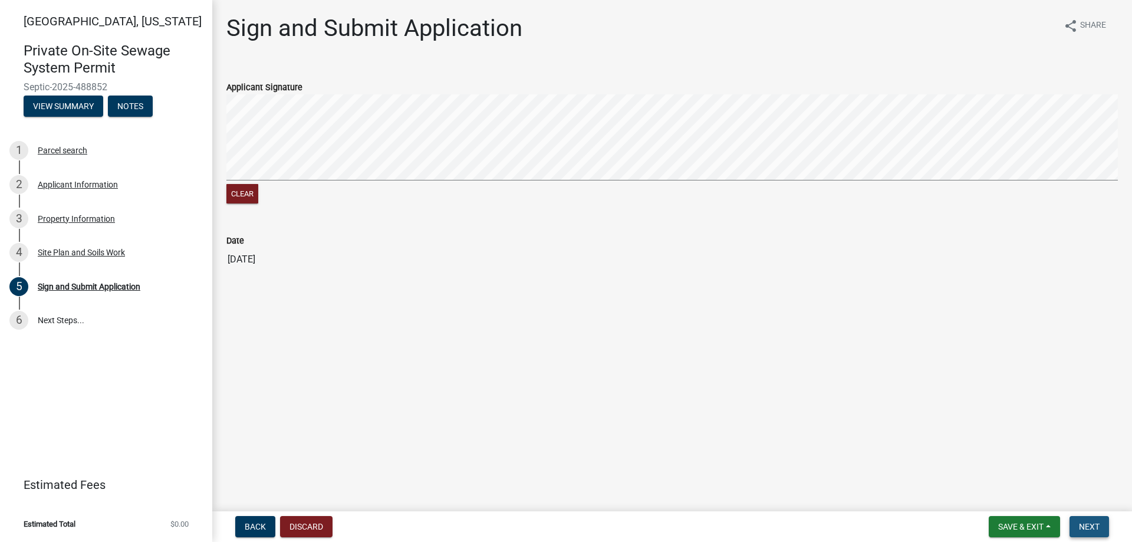
click at [1090, 529] on span "Next" at bounding box center [1089, 526] width 21 height 9
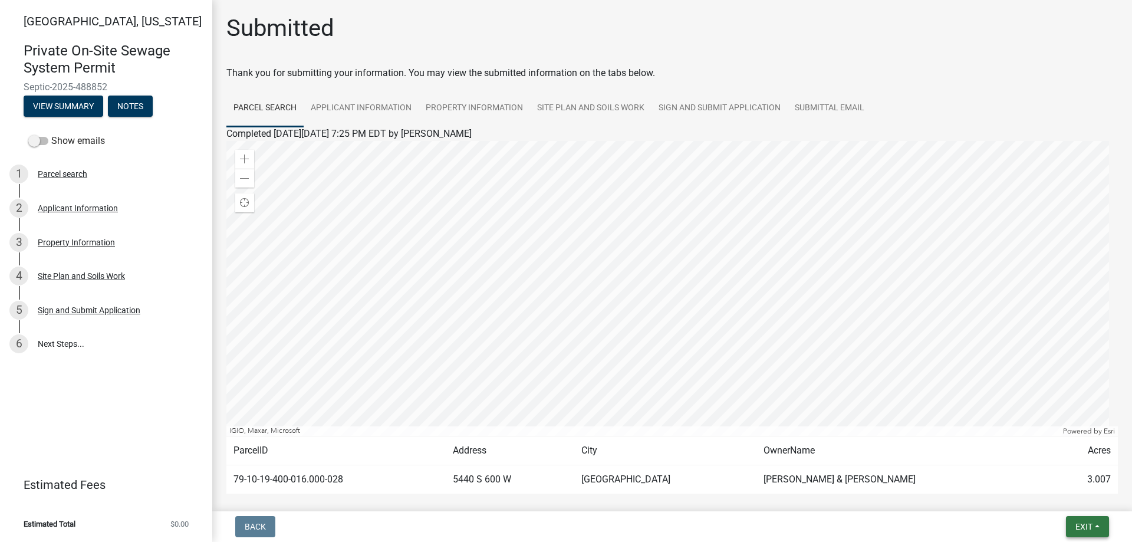
click at [1085, 522] on span "Exit" at bounding box center [1084, 526] width 17 height 9
click at [1069, 497] on button "Save & Exit" at bounding box center [1062, 496] width 94 height 28
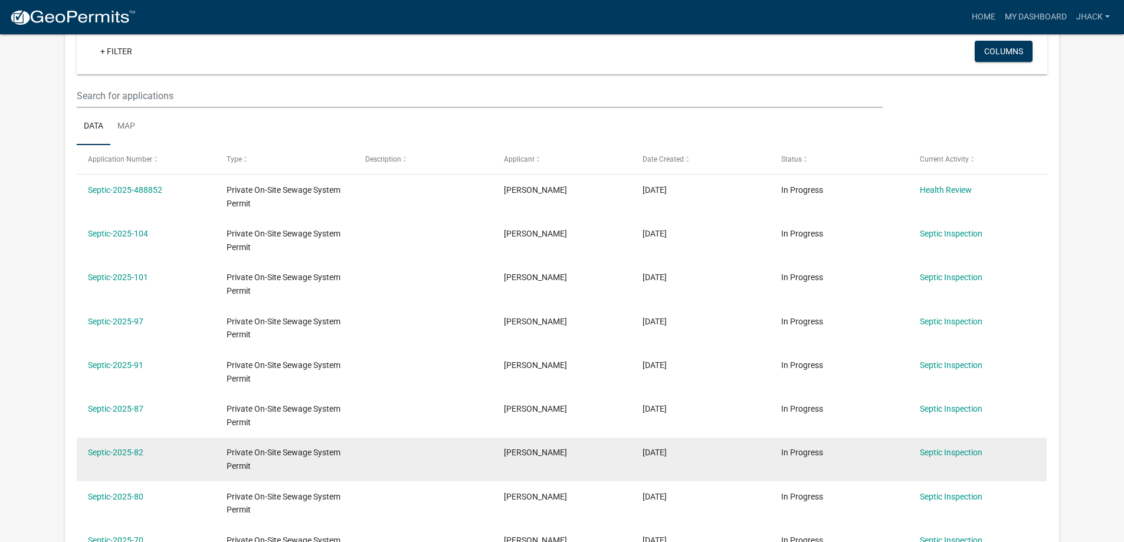
scroll to position [295, 0]
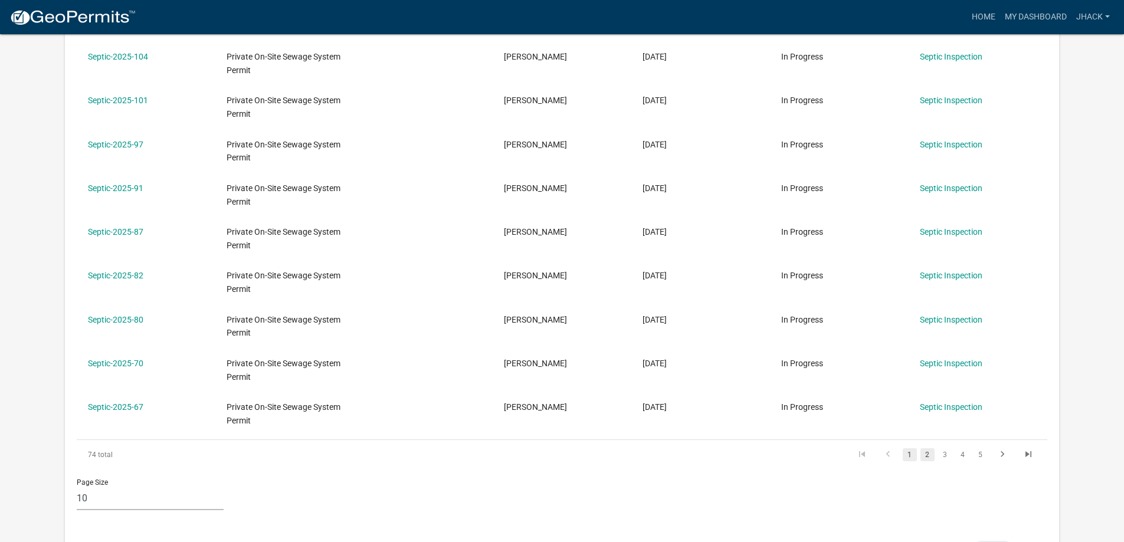
click at [927, 458] on link "2" at bounding box center [927, 454] width 14 height 13
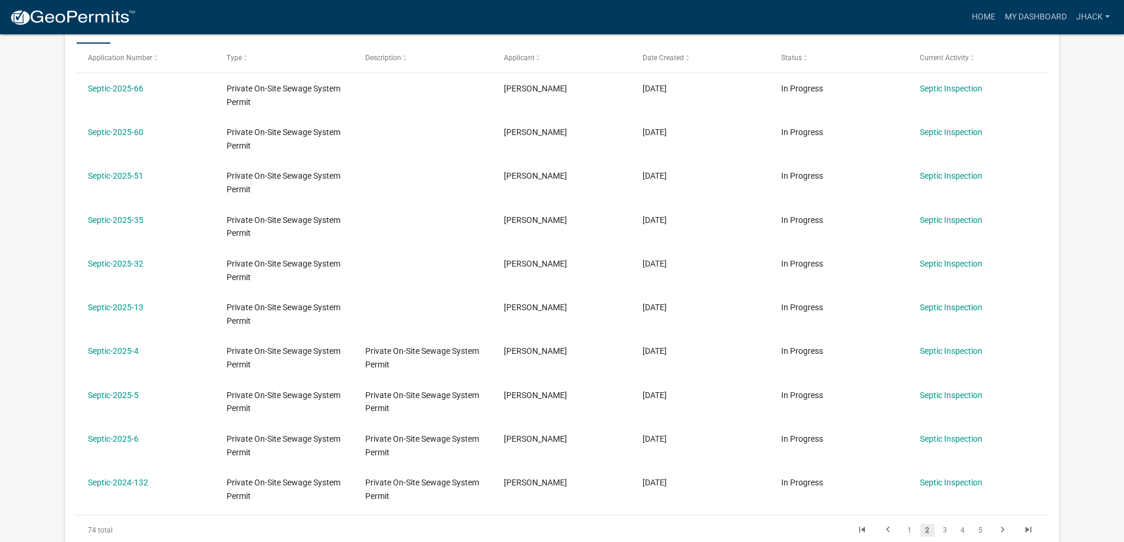
scroll to position [265, 0]
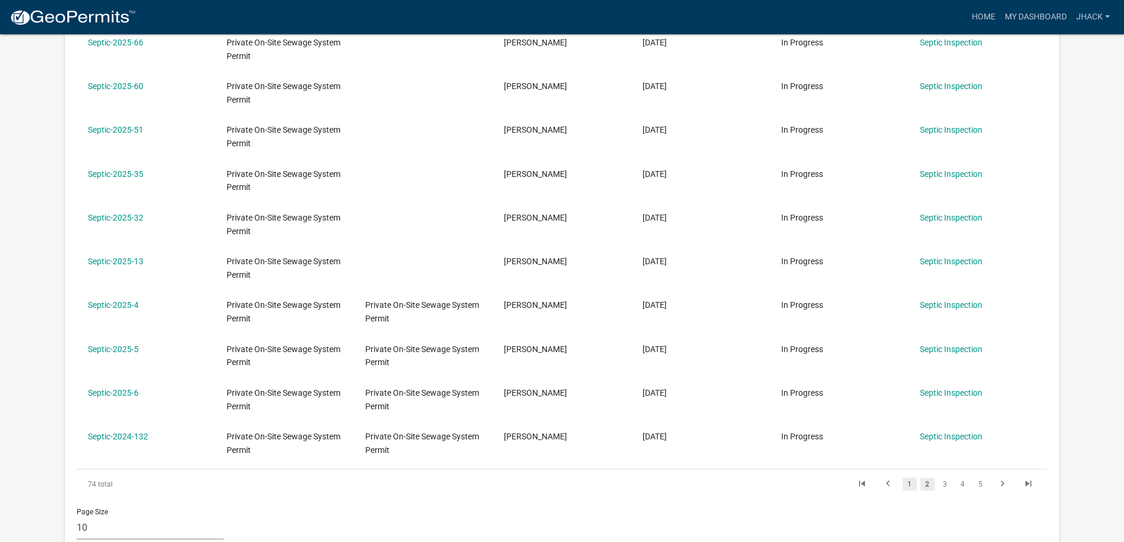
click at [913, 484] on link "1" at bounding box center [909, 484] width 14 height 13
